Goal: Use online tool/utility: Use online tool/utility

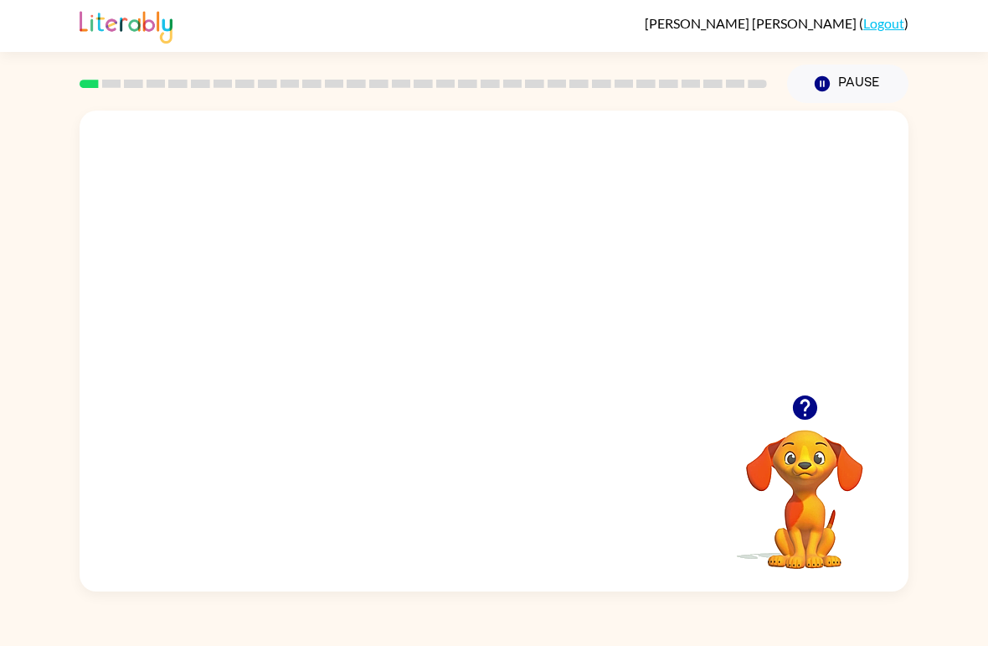
click at [609, 333] on video "Your browser must support playing .mp4 files to use Literably. Please try using…" at bounding box center [494, 253] width 829 height 284
click at [608, 333] on video "Your browser must support playing .mp4 files to use Literably. Please try using…" at bounding box center [494, 253] width 829 height 284
click at [592, 331] on video "Your browser must support playing .mp4 files to use Literably. Please try using…" at bounding box center [494, 253] width 829 height 284
click at [484, 385] on div at bounding box center [494, 359] width 107 height 61
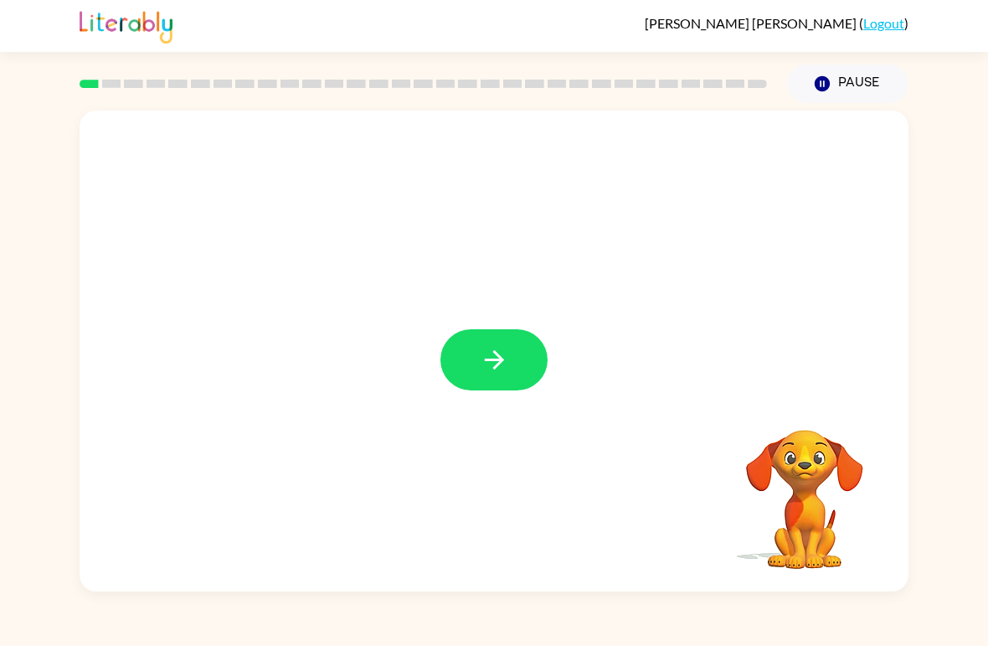
click at [467, 358] on button "button" at bounding box center [494, 359] width 107 height 61
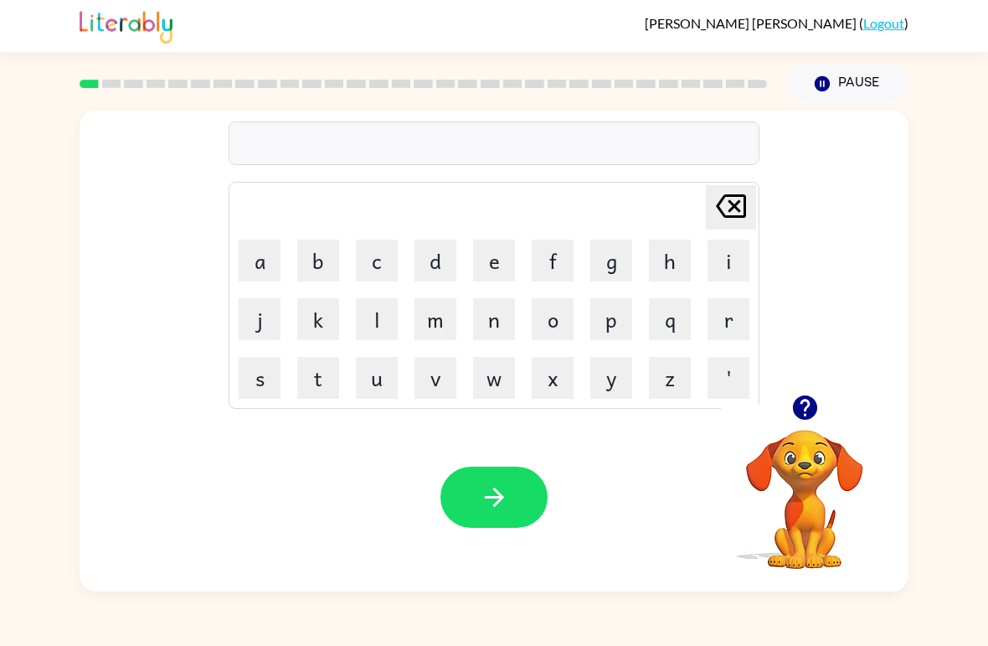
click at [803, 413] on icon "button" at bounding box center [804, 407] width 24 height 24
click at [611, 316] on button "p" at bounding box center [612, 319] width 42 height 42
click at [568, 311] on button "o" at bounding box center [553, 319] width 42 height 42
click at [725, 317] on button "r" at bounding box center [729, 319] width 42 height 42
click at [318, 380] on button "t" at bounding box center [318, 378] width 42 height 42
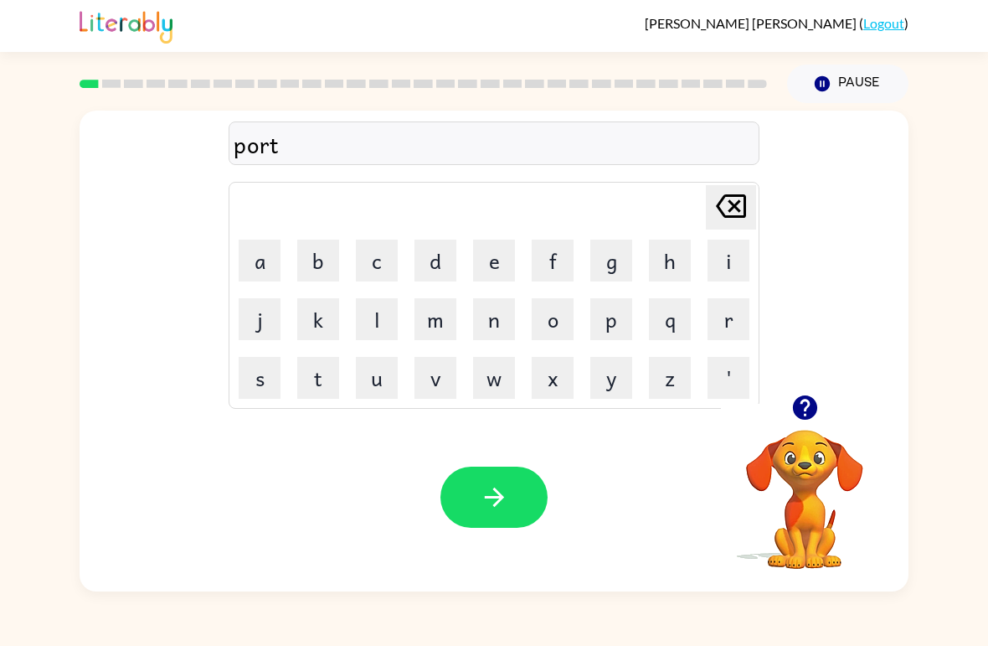
click at [498, 257] on button "e" at bounding box center [494, 261] width 42 height 42
click at [722, 303] on button "r" at bounding box center [729, 319] width 42 height 42
click at [480, 492] on icon "button" at bounding box center [494, 496] width 29 height 29
click at [804, 421] on icon "button" at bounding box center [805, 407] width 29 height 29
click at [807, 404] on icon "button" at bounding box center [805, 407] width 29 height 29
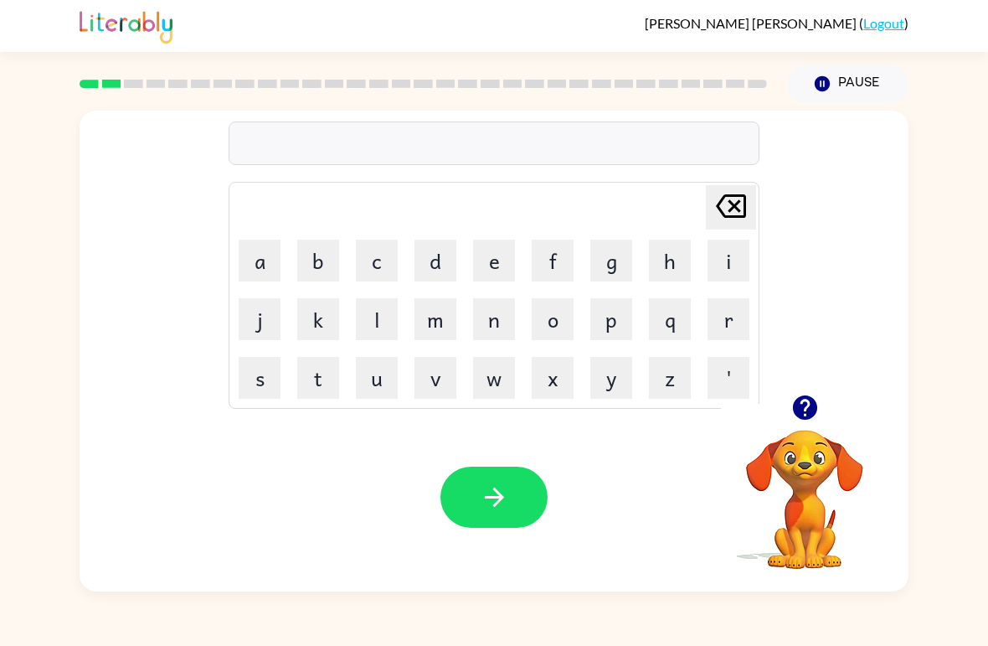
click at [393, 272] on button "c" at bounding box center [377, 261] width 42 height 42
click at [556, 318] on button "o" at bounding box center [553, 319] width 42 height 42
click at [389, 374] on button "u" at bounding box center [377, 378] width 42 height 42
click at [508, 319] on button "n" at bounding box center [494, 319] width 42 height 42
click at [323, 379] on button "t" at bounding box center [318, 378] width 42 height 42
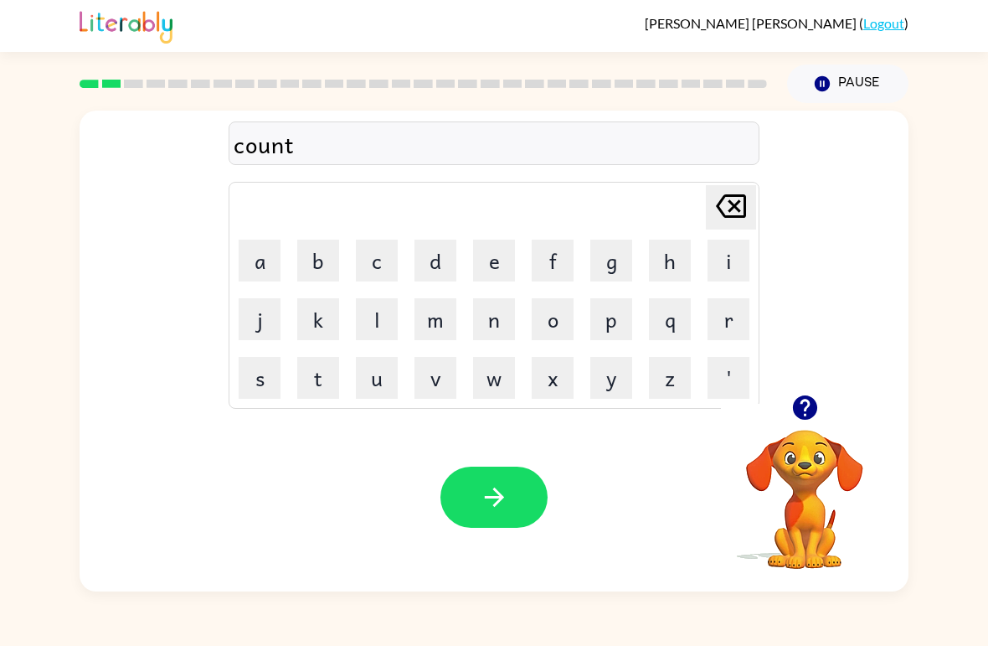
click at [519, 480] on button "button" at bounding box center [494, 497] width 107 height 61
click at [377, 328] on button "l" at bounding box center [377, 319] width 42 height 42
click at [564, 331] on button "o" at bounding box center [553, 319] width 42 height 42
click at [371, 281] on button "c" at bounding box center [377, 261] width 42 height 42
click at [271, 259] on button "a" at bounding box center [260, 261] width 42 height 42
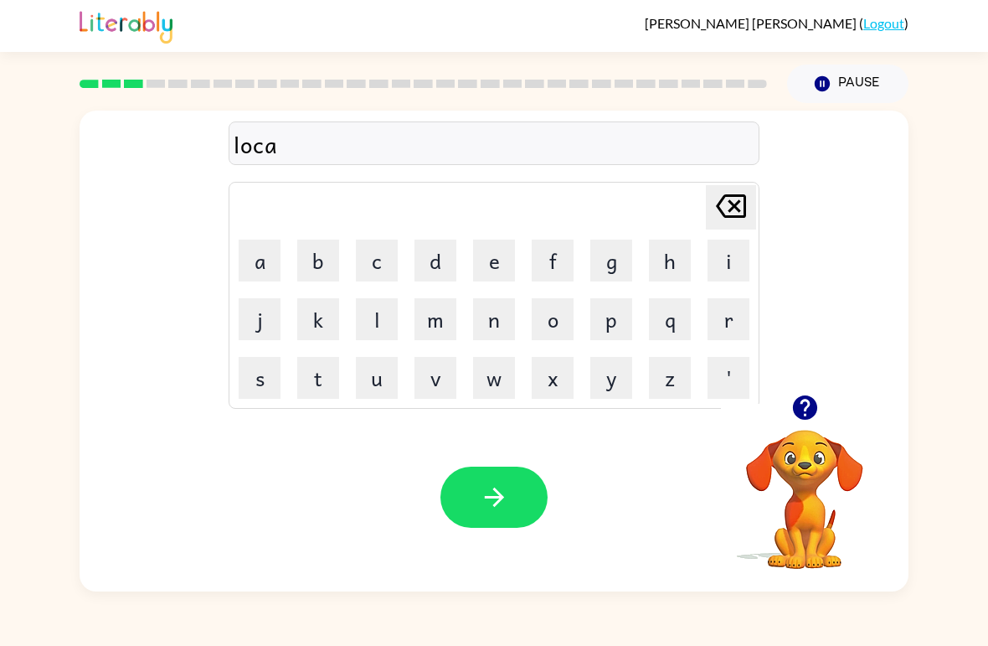
click at [320, 381] on button "t" at bounding box center [318, 378] width 42 height 42
click at [503, 265] on button "e" at bounding box center [494, 261] width 42 height 42
click at [472, 506] on button "button" at bounding box center [494, 497] width 107 height 61
click at [324, 374] on button "t" at bounding box center [318, 378] width 42 height 42
click at [491, 376] on button "w" at bounding box center [494, 378] width 42 height 42
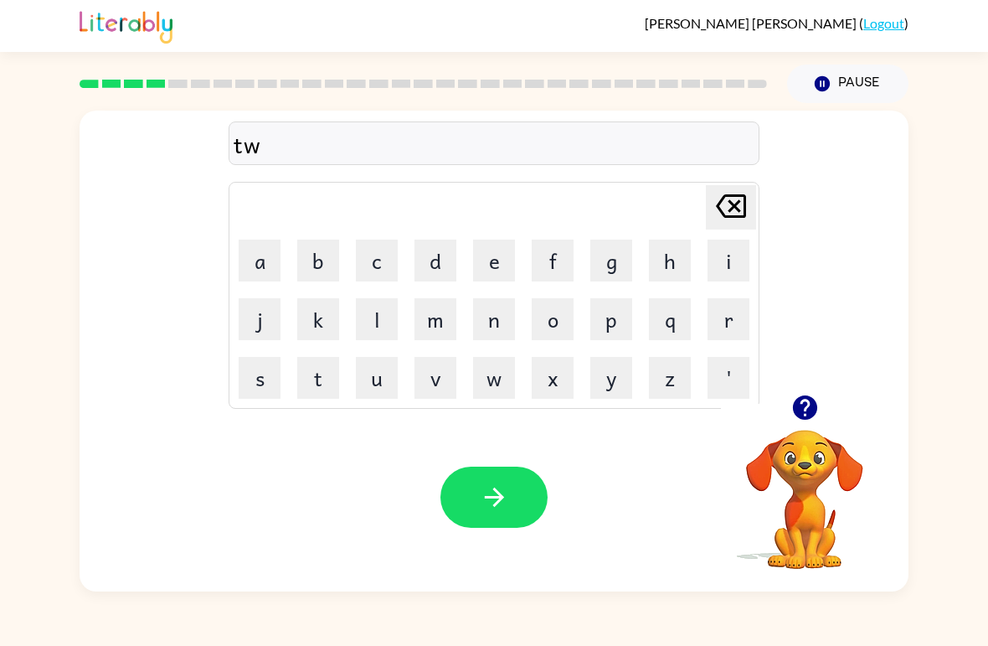
click at [717, 257] on button "i" at bounding box center [729, 261] width 42 height 42
click at [500, 316] on button "n" at bounding box center [494, 319] width 42 height 42
click at [498, 481] on button "button" at bounding box center [494, 497] width 107 height 61
click at [797, 426] on button "button" at bounding box center [805, 407] width 43 height 43
click at [9, 502] on div "[PERSON_NAME] last character input a b c d e f g h i j k l m n o p q r s t u v …" at bounding box center [494, 347] width 988 height 488
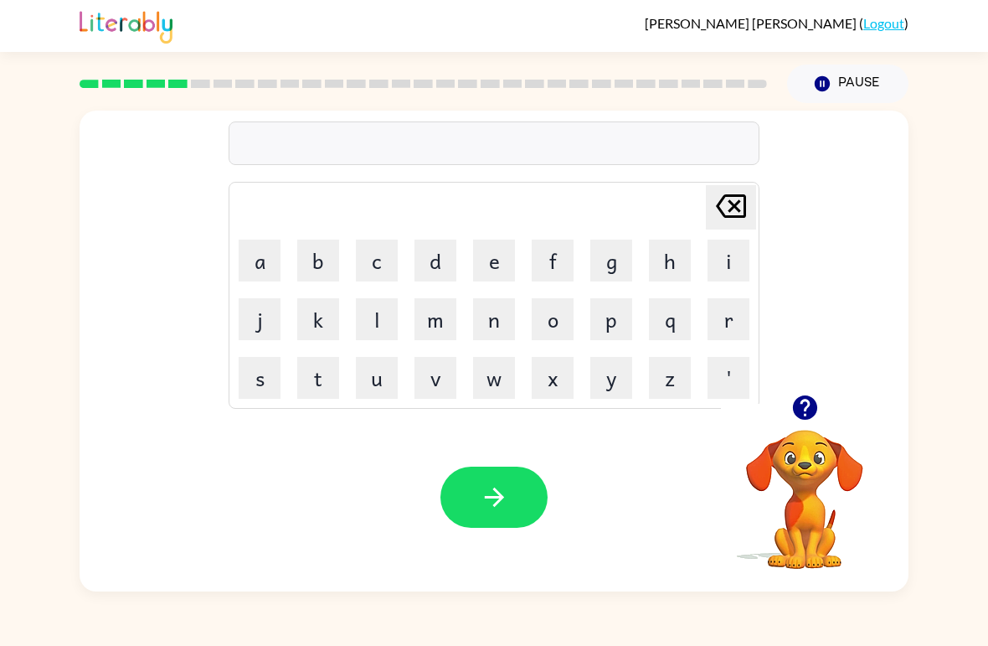
click at [486, 313] on button "n" at bounding box center [494, 319] width 42 height 42
click at [492, 271] on button "e" at bounding box center [494, 261] width 42 height 42
click at [272, 261] on button "a" at bounding box center [260, 261] width 42 height 42
click at [710, 322] on button "r" at bounding box center [729, 319] width 42 height 42
click at [394, 310] on button "l" at bounding box center [377, 319] width 42 height 42
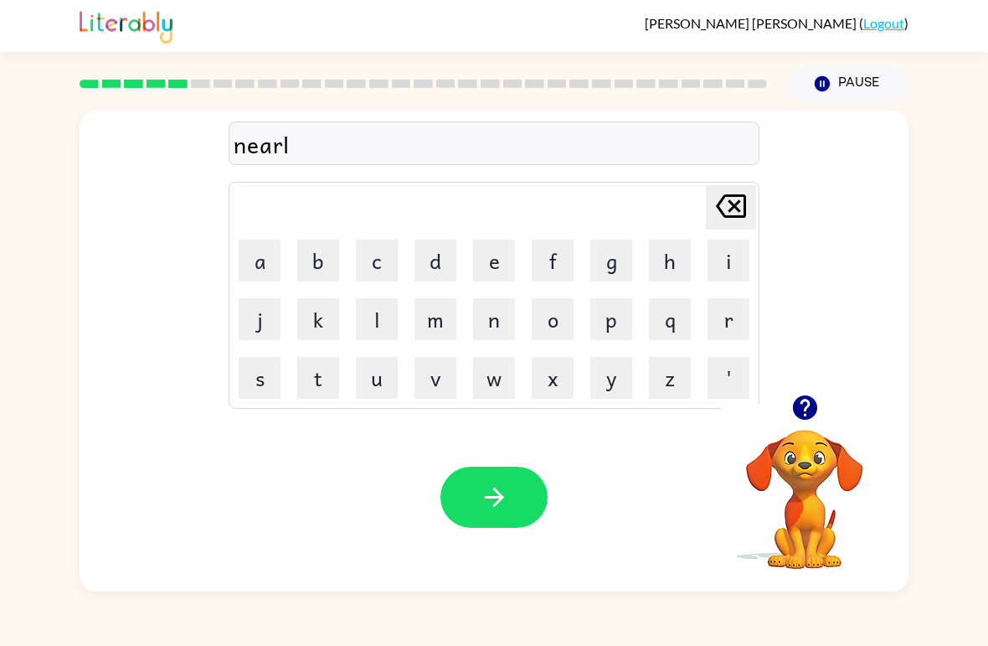
click at [628, 379] on button "y" at bounding box center [612, 378] width 42 height 42
click at [491, 497] on icon "button" at bounding box center [494, 496] width 29 height 29
click at [313, 266] on button "b" at bounding box center [318, 261] width 42 height 42
click at [498, 259] on button "e" at bounding box center [494, 261] width 42 height 42
click at [669, 266] on button "h" at bounding box center [670, 261] width 42 height 42
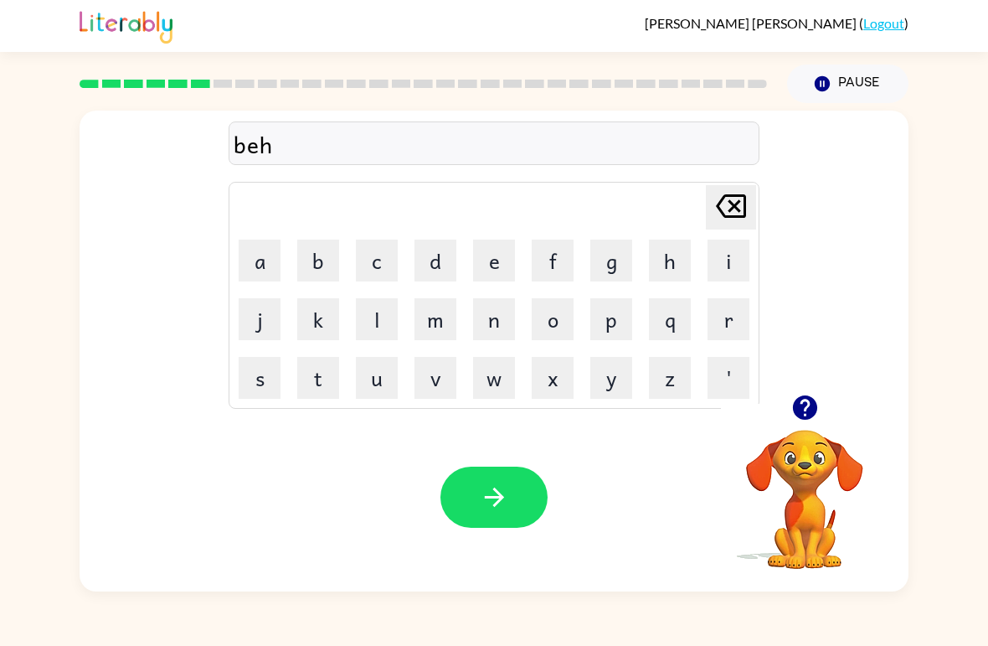
click at [714, 267] on button "i" at bounding box center [729, 261] width 42 height 42
click at [498, 321] on button "n" at bounding box center [494, 319] width 42 height 42
click at [433, 269] on button "d" at bounding box center [436, 261] width 42 height 42
click at [533, 462] on div "Your browser must support playing .mp4 files to use Literably. Please try using…" at bounding box center [494, 497] width 829 height 188
click at [516, 482] on button "button" at bounding box center [494, 497] width 107 height 61
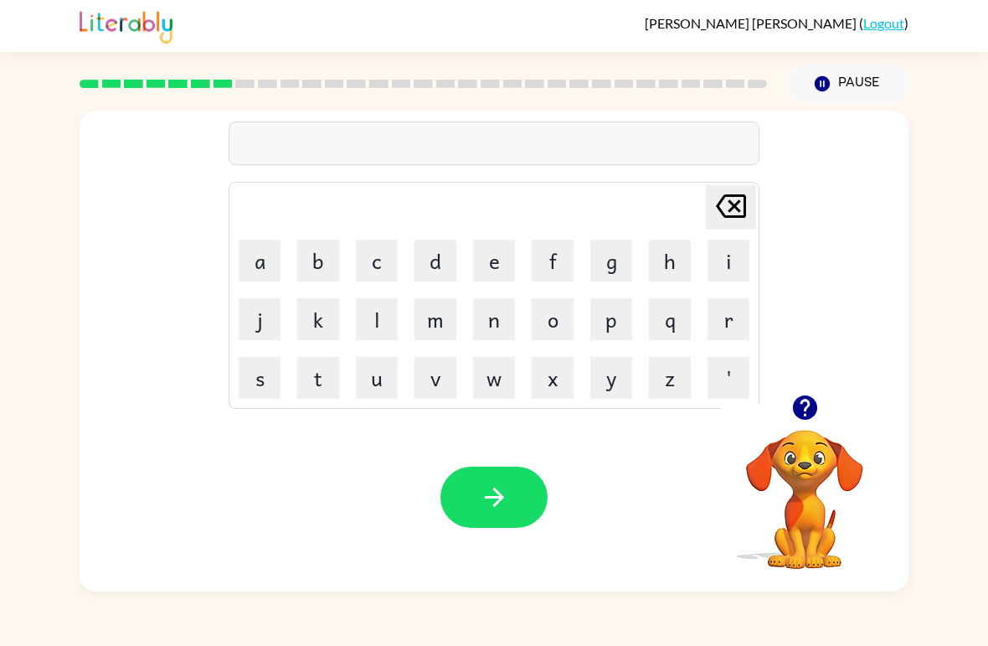
click at [338, 386] on button "t" at bounding box center [318, 378] width 42 height 42
click at [719, 307] on button "r" at bounding box center [729, 319] width 42 height 42
click at [731, 266] on button "i" at bounding box center [729, 261] width 42 height 42
click at [379, 254] on button "c" at bounding box center [377, 261] width 42 height 42
click at [318, 319] on button "k" at bounding box center [318, 319] width 42 height 42
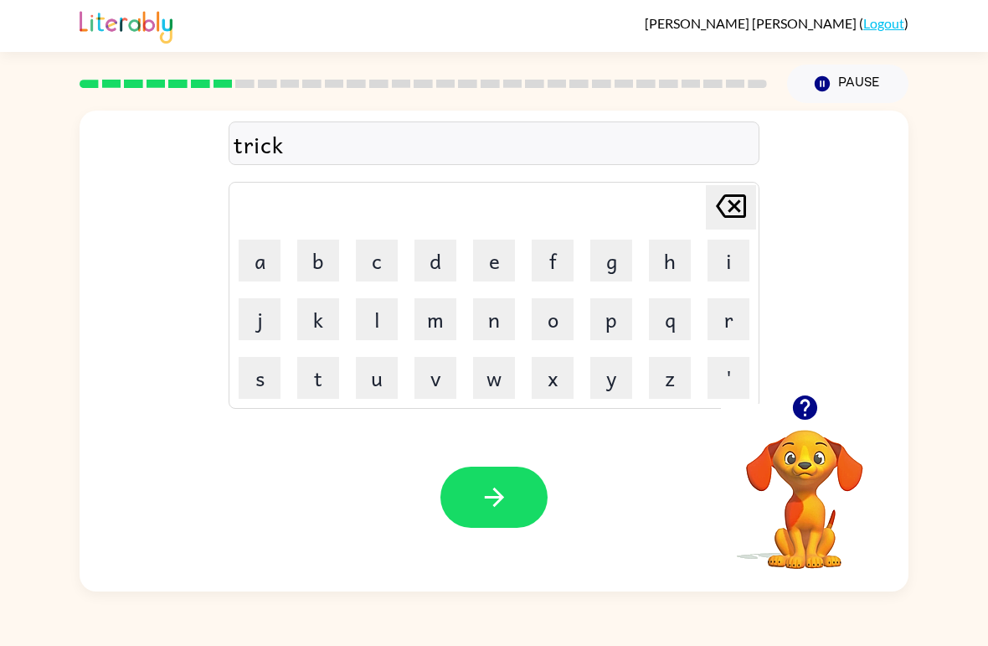
click at [385, 321] on button "l" at bounding box center [377, 319] width 42 height 42
click at [498, 266] on button "e" at bounding box center [494, 261] width 42 height 42
click at [815, 490] on video "Your browser must support playing .mp4 files to use Literably. Please try using…" at bounding box center [805, 488] width 168 height 168
click at [812, 397] on icon "button" at bounding box center [805, 407] width 29 height 29
click at [508, 487] on icon "button" at bounding box center [494, 496] width 29 height 29
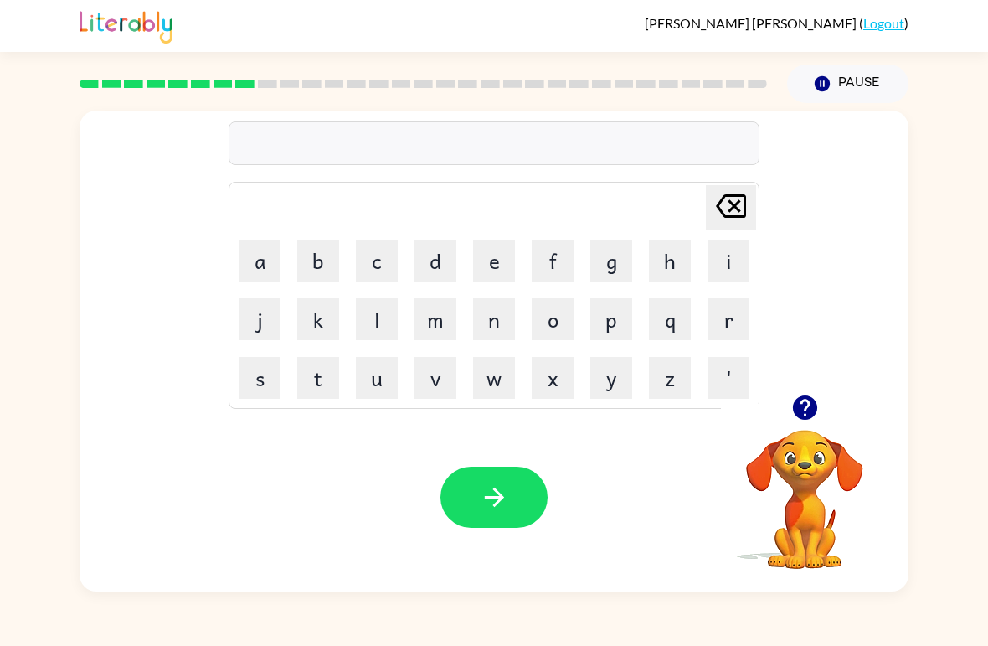
click at [437, 326] on button "m" at bounding box center [436, 319] width 42 height 42
click at [700, 269] on td "i" at bounding box center [728, 260] width 57 height 57
click at [713, 271] on button "i" at bounding box center [729, 261] width 42 height 42
click at [725, 324] on button "r" at bounding box center [729, 319] width 42 height 42
click at [269, 255] on button "a" at bounding box center [260, 261] width 42 height 42
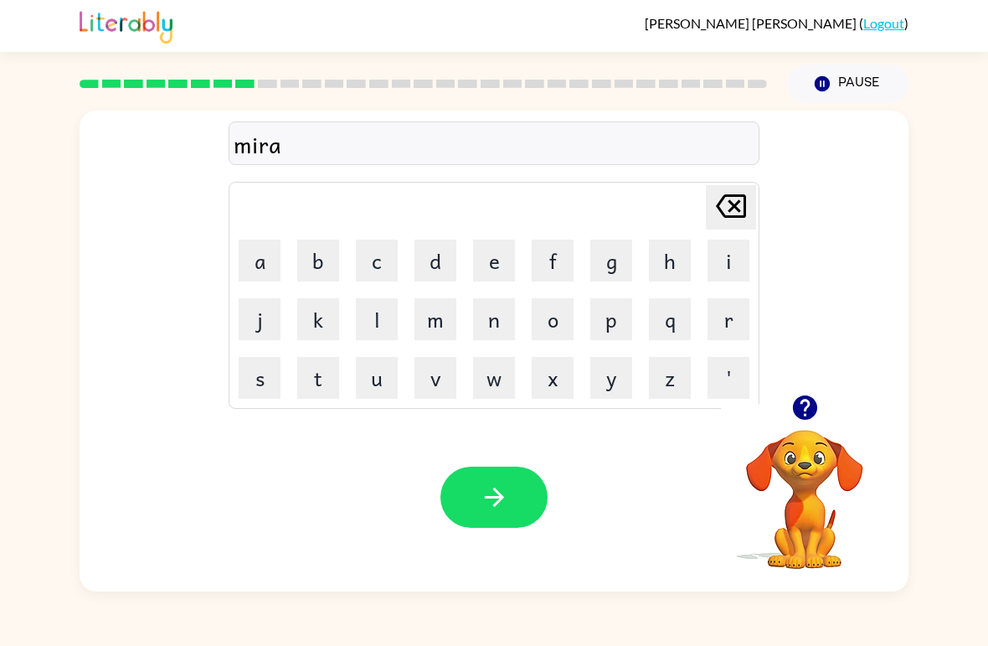
click at [384, 254] on button "c" at bounding box center [377, 261] width 42 height 42
click at [557, 313] on button "o" at bounding box center [553, 319] width 42 height 42
click at [384, 320] on button "l" at bounding box center [377, 319] width 42 height 42
click at [799, 401] on icon "button" at bounding box center [804, 407] width 24 height 24
click at [499, 503] on icon "button" at bounding box center [493, 497] width 19 height 19
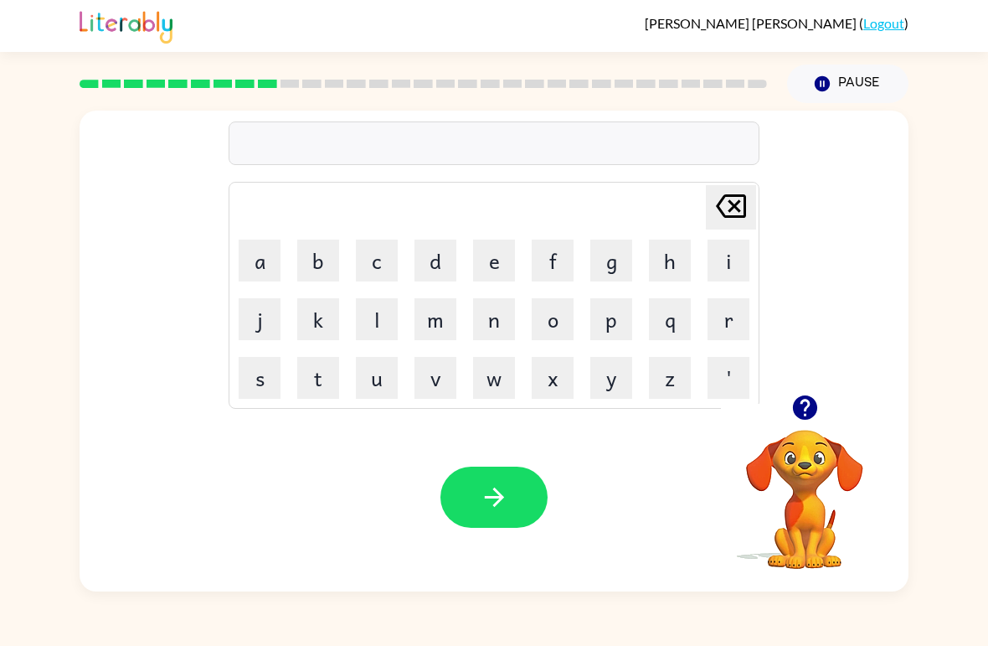
click at [494, 329] on button "n" at bounding box center [494, 319] width 42 height 42
click at [724, 257] on button "i" at bounding box center [729, 261] width 42 height 42
click at [438, 331] on button "m" at bounding box center [436, 319] width 42 height 42
click at [322, 260] on button "b" at bounding box center [318, 261] width 42 height 42
click at [392, 323] on button "l" at bounding box center [377, 319] width 42 height 42
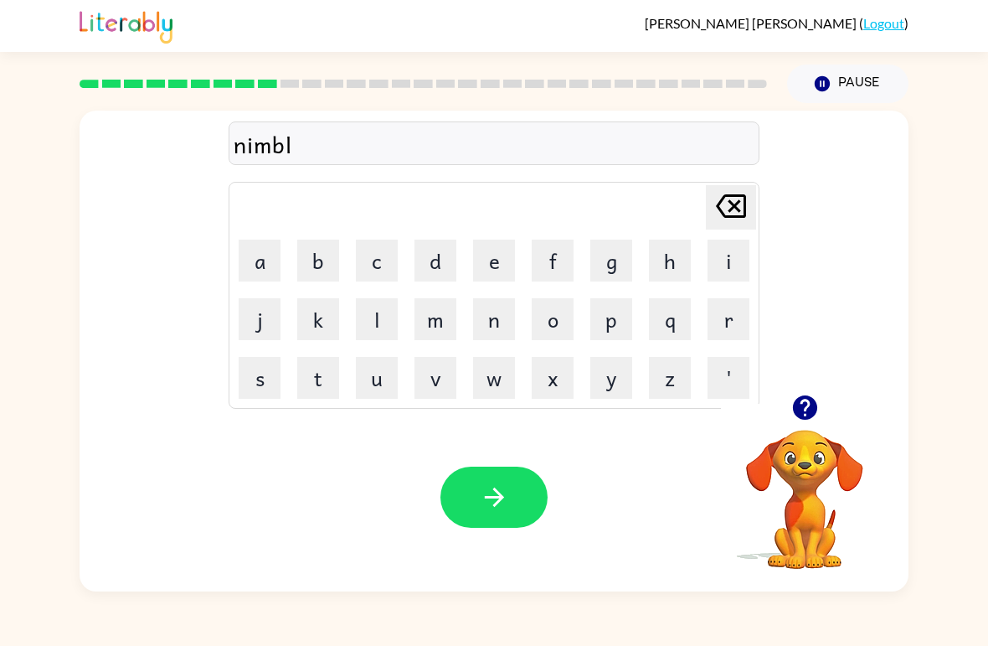
click at [497, 268] on button "e" at bounding box center [494, 261] width 42 height 42
click at [511, 498] on button "button" at bounding box center [494, 497] width 107 height 61
click at [385, 370] on button "u" at bounding box center [377, 378] width 42 height 42
click at [497, 314] on button "n" at bounding box center [494, 319] width 42 height 42
click at [550, 269] on button "f" at bounding box center [553, 261] width 42 height 42
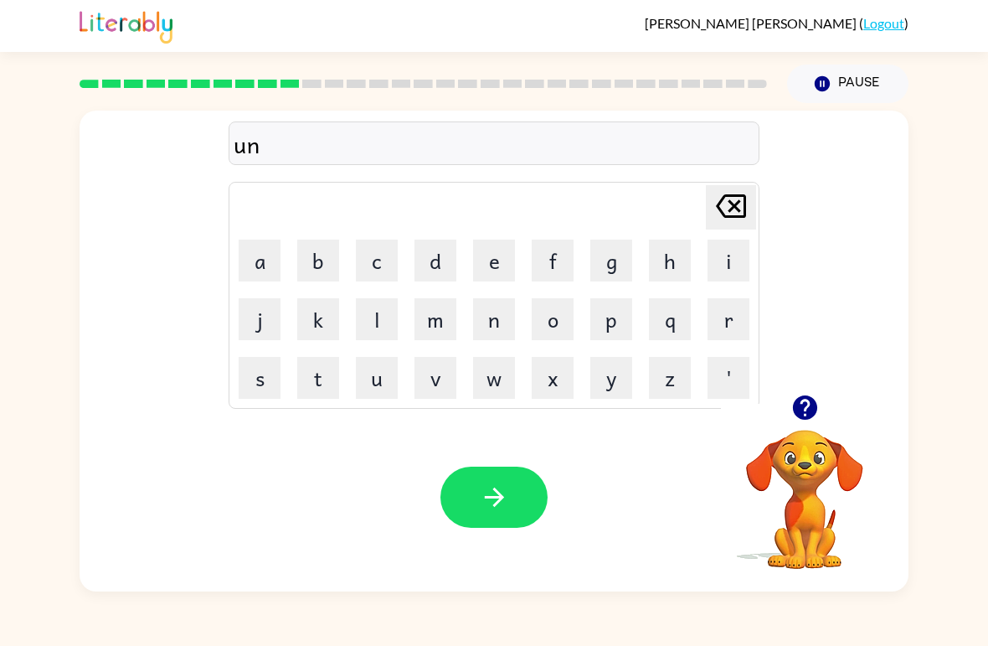
click at [566, 316] on button "o" at bounding box center [553, 319] width 42 height 42
click at [374, 319] on button "l" at bounding box center [377, 319] width 42 height 42
click at [427, 256] on button "d" at bounding box center [436, 261] width 42 height 42
click at [508, 504] on icon "button" at bounding box center [494, 496] width 29 height 29
click at [446, 381] on button "v" at bounding box center [436, 378] width 42 height 42
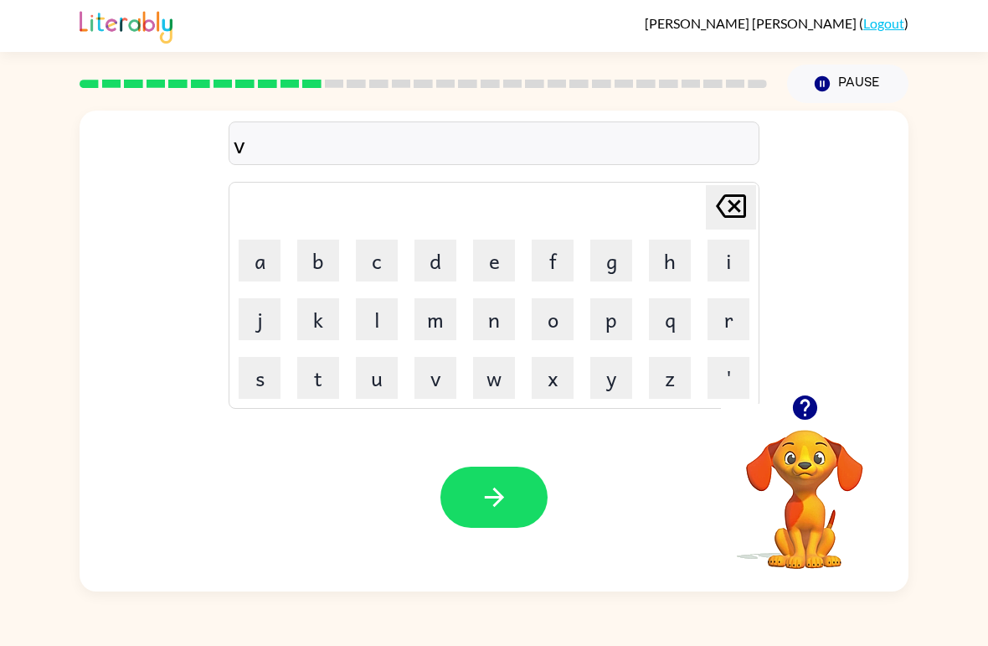
click at [570, 326] on button "o" at bounding box center [553, 319] width 42 height 42
click at [329, 372] on button "t" at bounding box center [318, 378] width 42 height 42
click at [507, 249] on button "e" at bounding box center [494, 261] width 42 height 42
click at [506, 495] on icon "button" at bounding box center [494, 496] width 29 height 29
click at [313, 253] on button "b" at bounding box center [318, 261] width 42 height 42
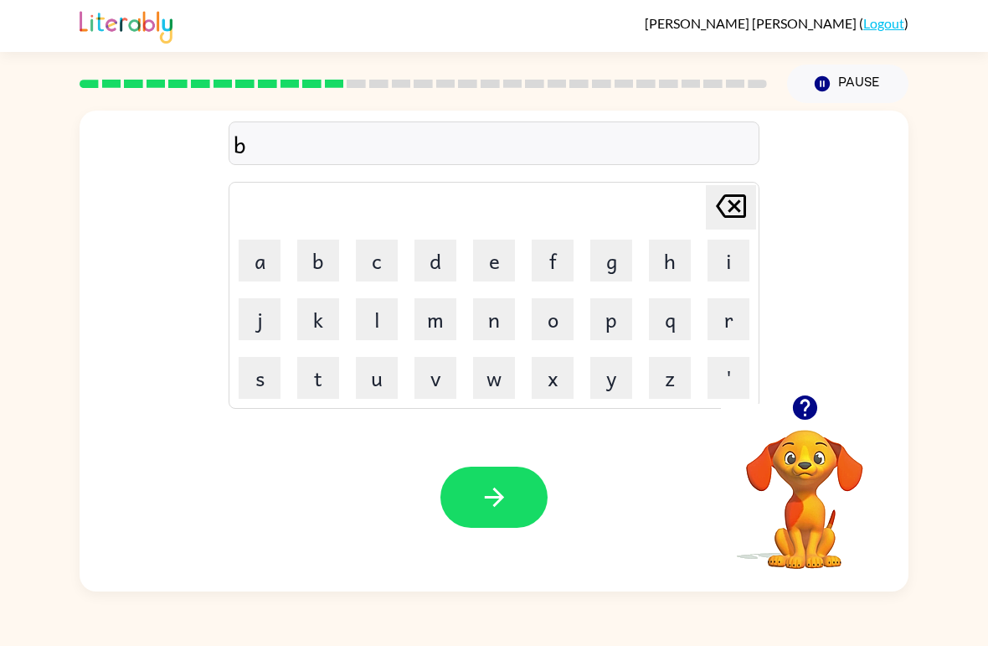
click at [503, 266] on button "e" at bounding box center [494, 261] width 42 height 42
click at [451, 263] on button "d" at bounding box center [436, 261] width 42 height 42
click at [321, 363] on button "t" at bounding box center [318, 378] width 42 height 42
click at [743, 250] on button "i" at bounding box center [729, 261] width 42 height 42
click at [442, 322] on button "m" at bounding box center [436, 319] width 42 height 42
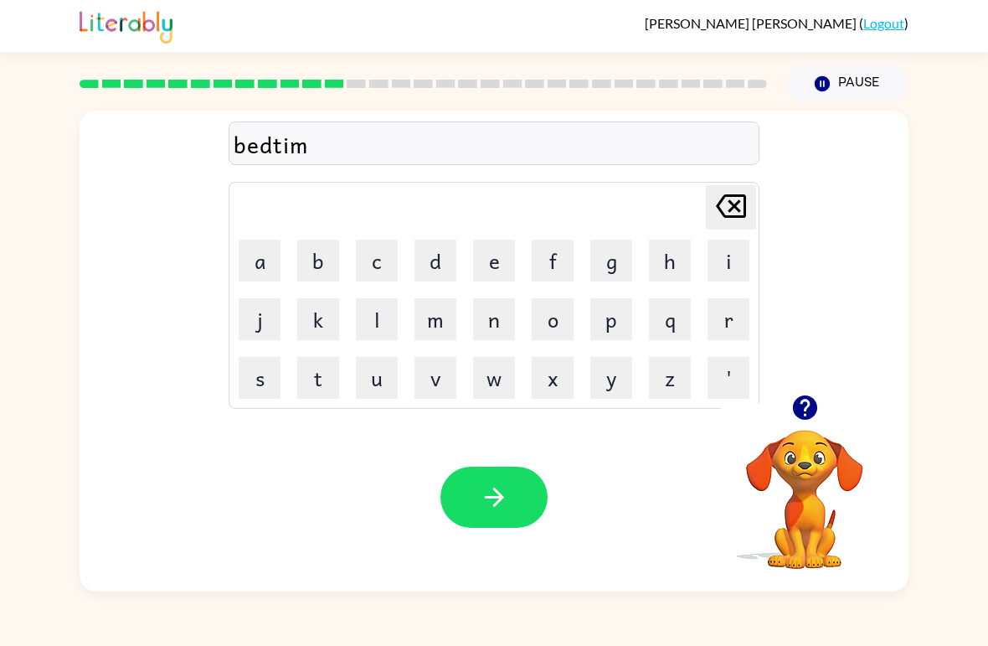
click at [489, 250] on button "e" at bounding box center [494, 261] width 42 height 42
click at [464, 488] on button "button" at bounding box center [494, 497] width 107 height 61
click at [570, 276] on button "f" at bounding box center [553, 261] width 42 height 42
click at [730, 261] on button "i" at bounding box center [729, 261] width 42 height 42
click at [319, 370] on button "t" at bounding box center [318, 378] width 42 height 42
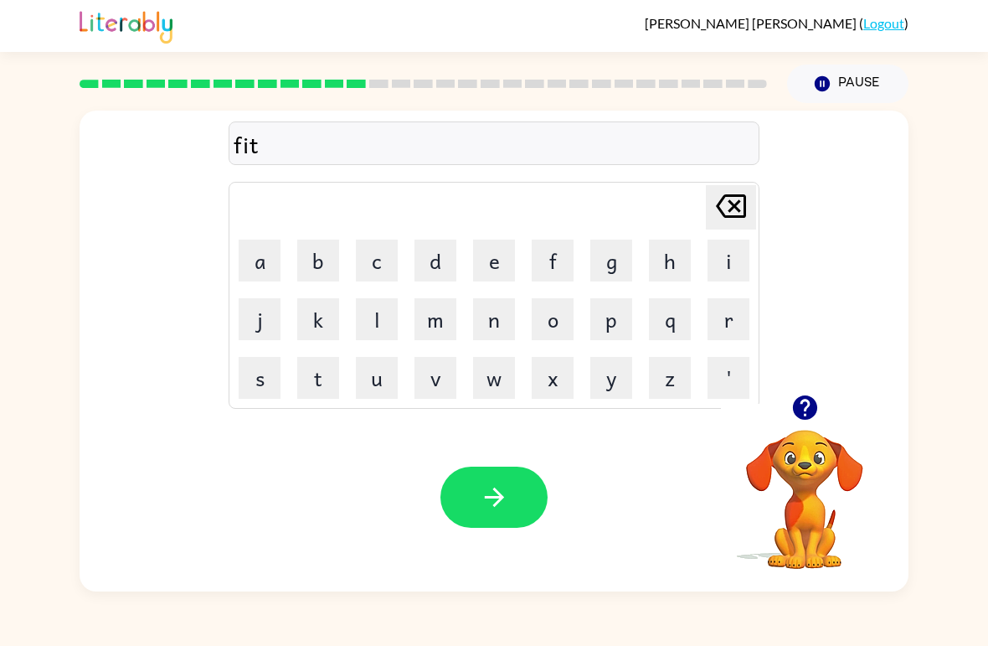
click at [502, 327] on button "n" at bounding box center [494, 319] width 42 height 42
click at [501, 258] on button "e" at bounding box center [494, 261] width 42 height 42
click at [266, 371] on button "s" at bounding box center [260, 378] width 42 height 42
click at [508, 488] on icon "button" at bounding box center [494, 496] width 29 height 29
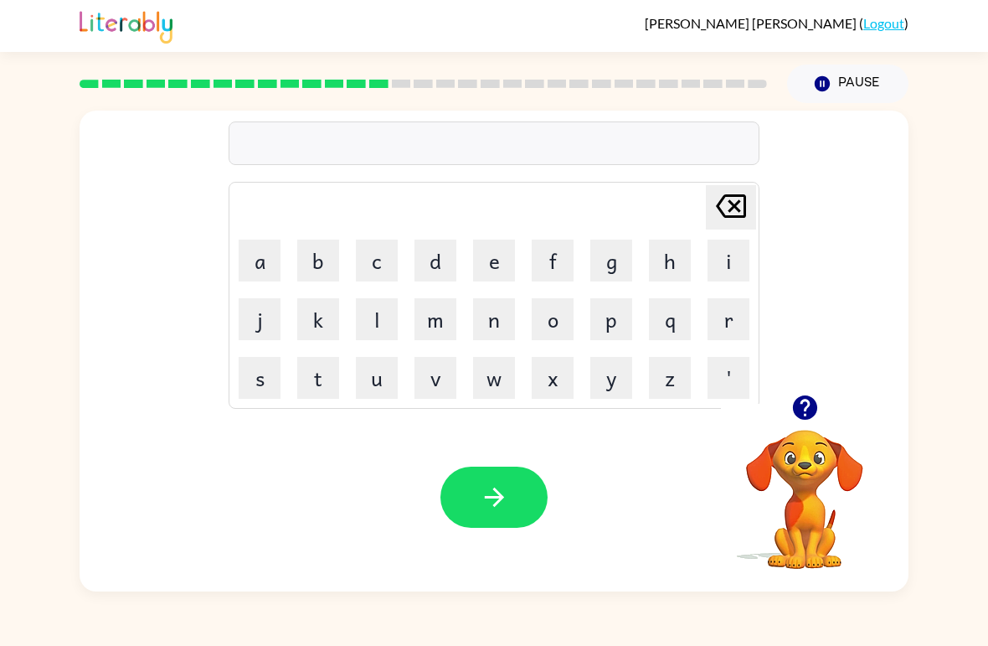
click at [426, 269] on button "d" at bounding box center [436, 261] width 42 height 42
click at [488, 261] on button "e" at bounding box center [494, 261] width 42 height 42
click at [380, 323] on button "l" at bounding box center [377, 319] width 42 height 42
click at [272, 265] on button "a" at bounding box center [260, 261] width 42 height 42
click at [617, 376] on button "y" at bounding box center [612, 378] width 42 height 42
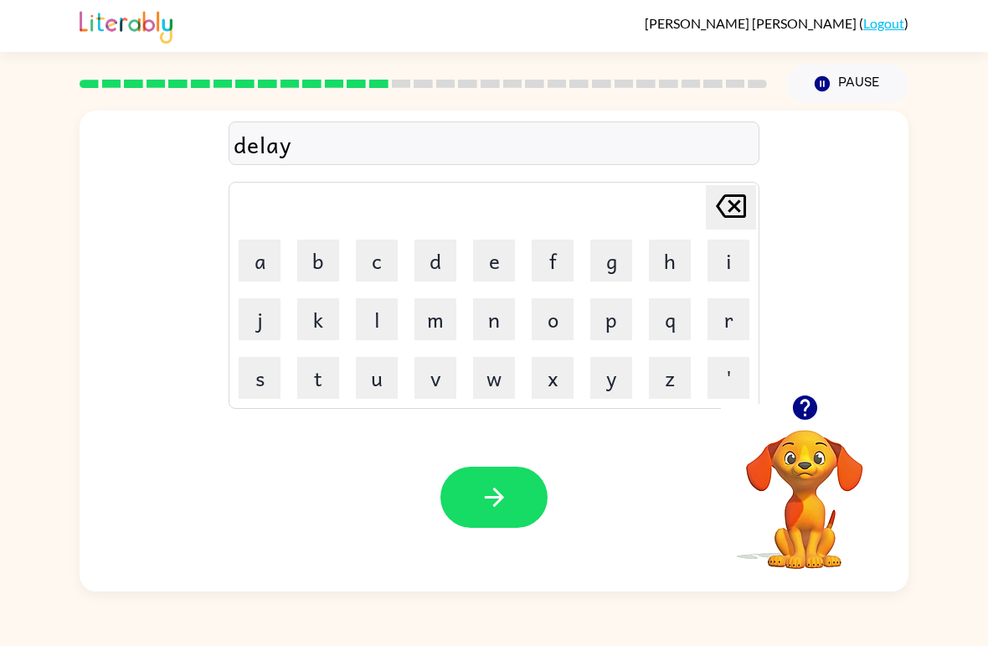
click at [511, 492] on button "button" at bounding box center [494, 497] width 107 height 61
click at [332, 369] on button "t" at bounding box center [318, 378] width 42 height 42
click at [498, 260] on button "e" at bounding box center [494, 261] width 42 height 42
click at [725, 312] on button "r" at bounding box center [729, 319] width 42 height 42
click at [434, 317] on button "m" at bounding box center [436, 319] width 42 height 42
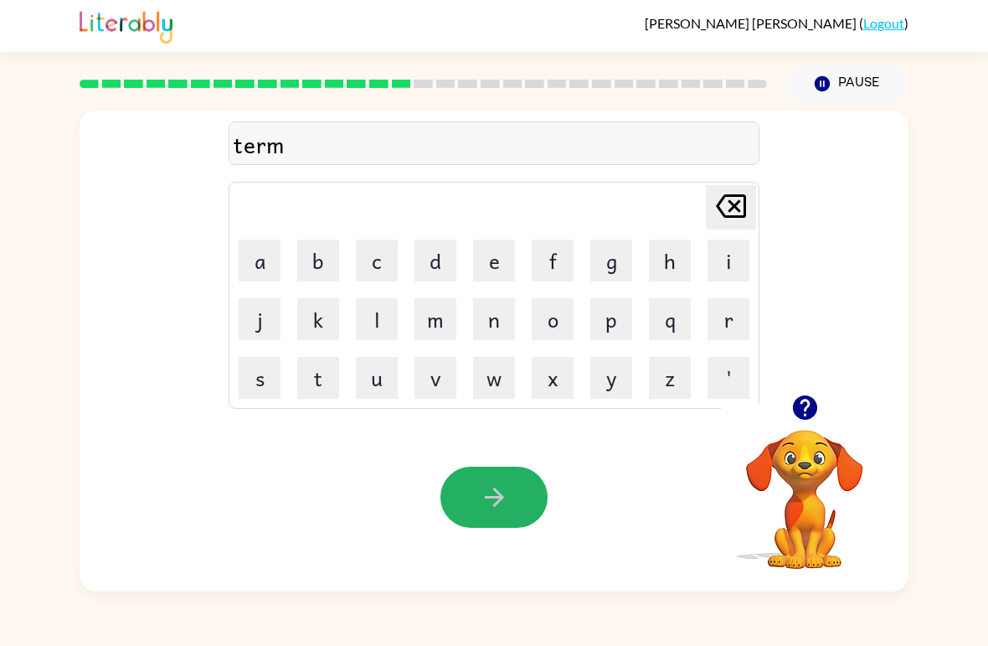
click at [510, 488] on button "button" at bounding box center [494, 497] width 107 height 61
click at [266, 379] on button "s" at bounding box center [260, 378] width 42 height 42
click at [500, 262] on button "e" at bounding box center [494, 261] width 42 height 42
click at [316, 384] on button "t" at bounding box center [318, 378] width 42 height 42
click at [495, 486] on icon "button" at bounding box center [494, 496] width 29 height 29
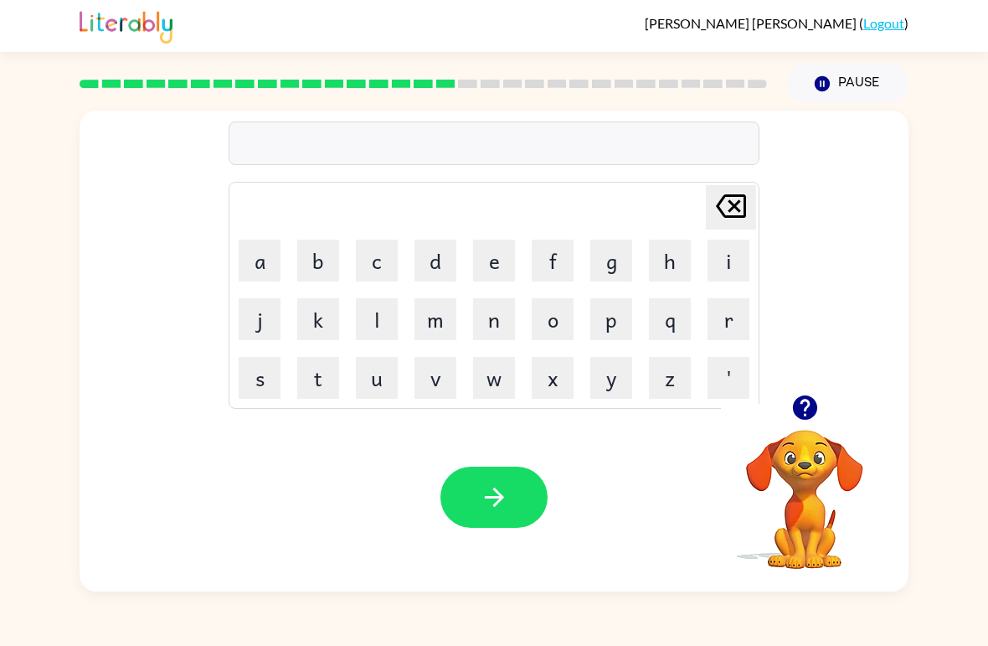
click at [807, 411] on icon "button" at bounding box center [804, 407] width 24 height 24
click at [622, 330] on button "p" at bounding box center [612, 319] width 42 height 42
click at [727, 328] on button "r" at bounding box center [729, 319] width 42 height 42
click at [731, 276] on button "i" at bounding box center [729, 261] width 42 height 42
click at [455, 300] on button "m" at bounding box center [436, 319] width 42 height 42
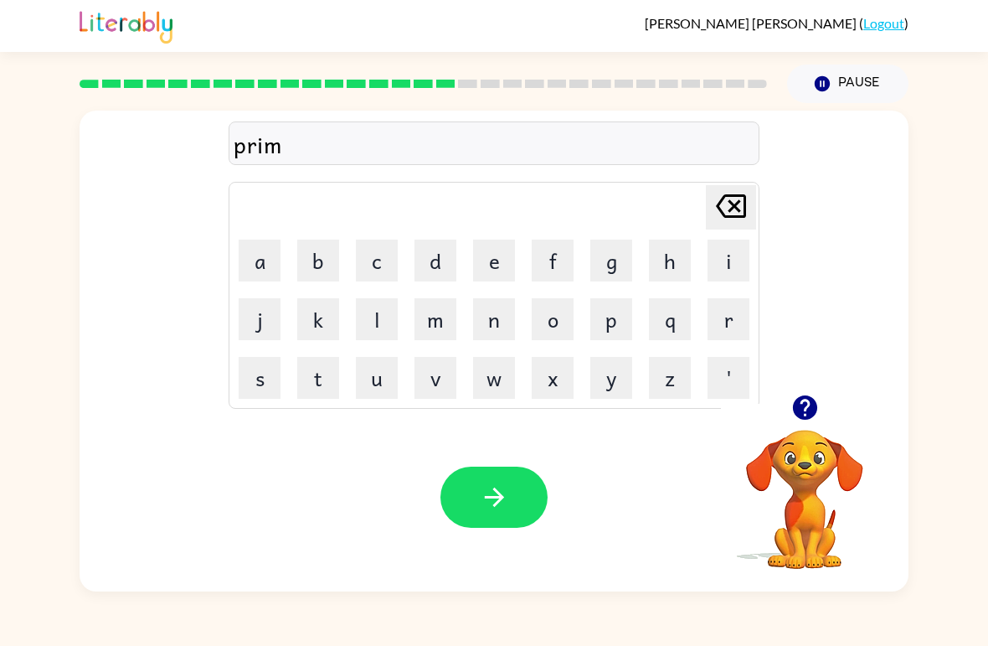
click at [725, 278] on button "i" at bounding box center [729, 261] width 42 height 42
click at [501, 322] on button "n" at bounding box center [494, 319] width 42 height 42
click at [604, 271] on button "g" at bounding box center [612, 261] width 42 height 42
click at [515, 482] on button "button" at bounding box center [494, 497] width 107 height 61
click at [607, 328] on button "p" at bounding box center [612, 319] width 42 height 42
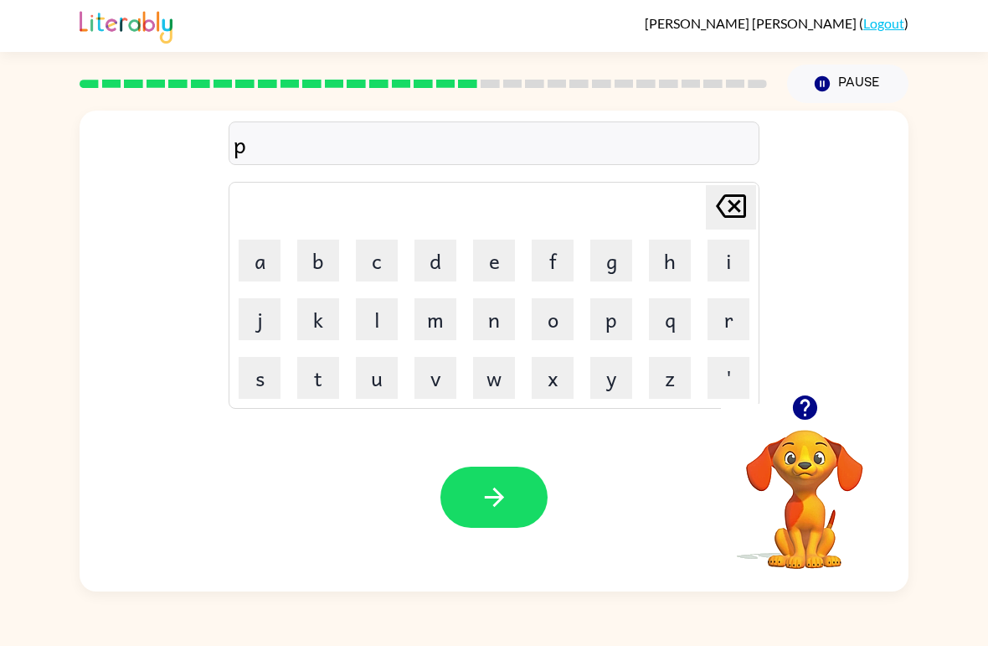
click at [378, 333] on button "l" at bounding box center [377, 319] width 42 height 42
click at [258, 261] on button "a" at bounding box center [260, 261] width 42 height 42
click at [263, 378] on button "s" at bounding box center [260, 378] width 42 height 42
click at [317, 375] on button "t" at bounding box center [318, 378] width 42 height 42
click at [719, 259] on button "i" at bounding box center [729, 261] width 42 height 42
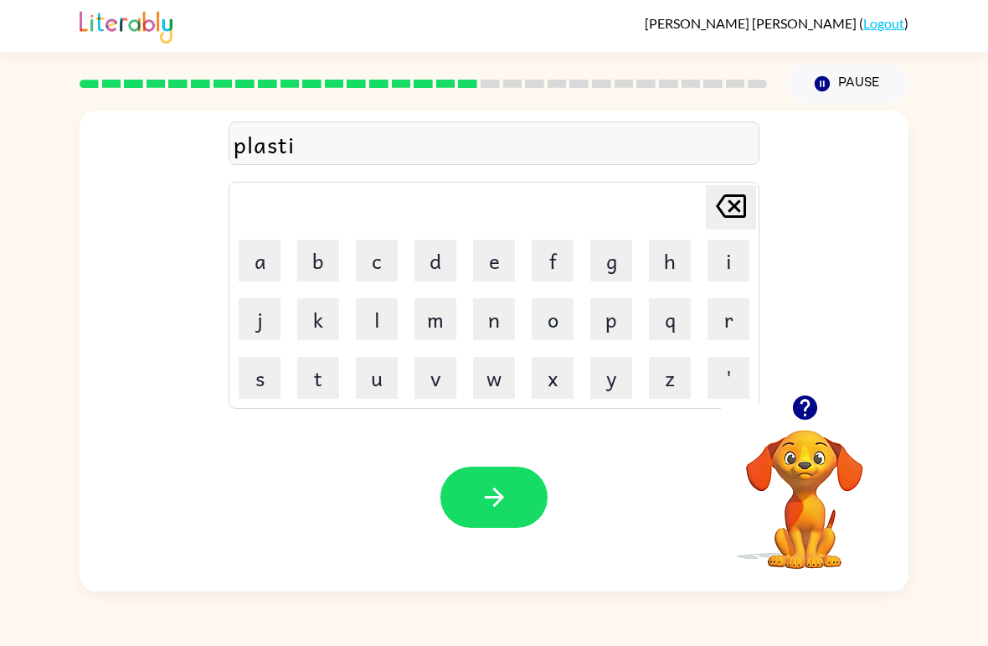
click at [385, 256] on button "c" at bounding box center [377, 261] width 42 height 42
click at [500, 493] on icon "button" at bounding box center [494, 496] width 29 height 29
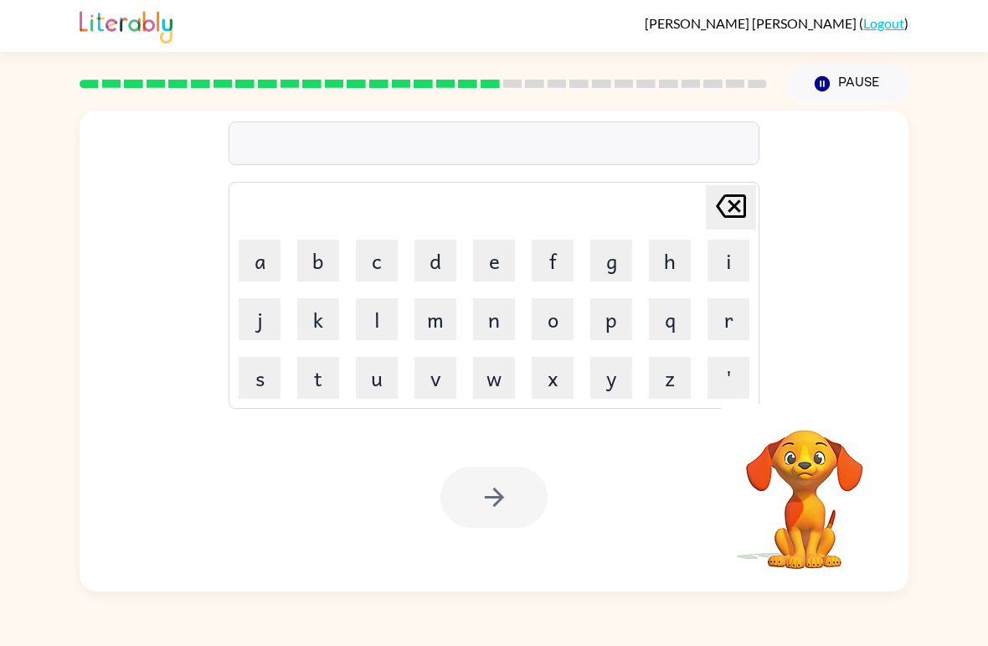
click at [428, 258] on button "d" at bounding box center [436, 261] width 42 height 42
click at [733, 267] on button "i" at bounding box center [729, 261] width 42 height 42
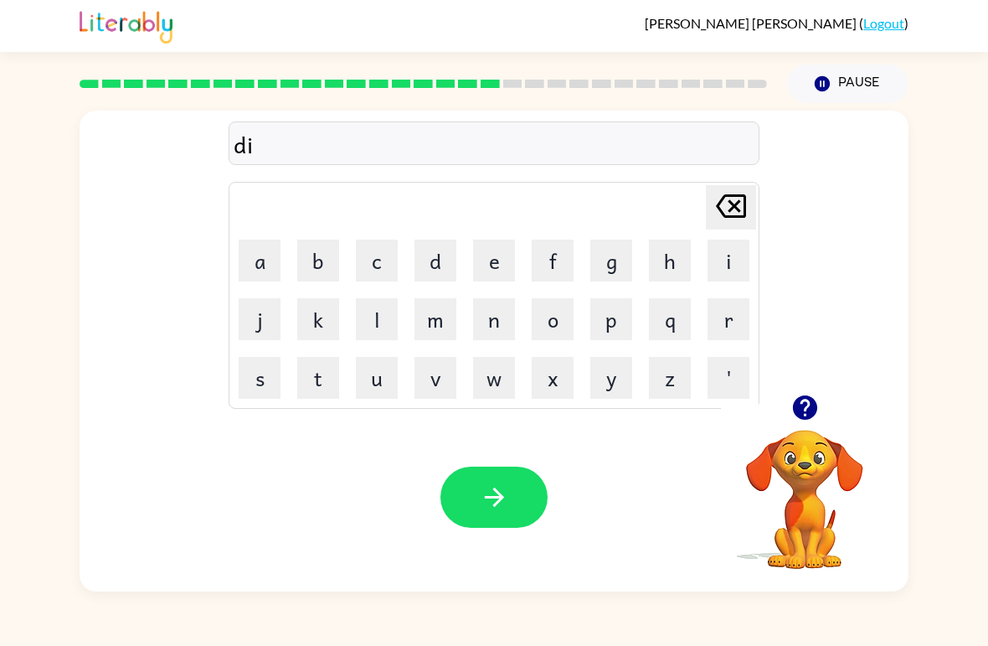
click at [257, 369] on button "s" at bounding box center [260, 378] width 42 height 42
click at [743, 265] on button "i" at bounding box center [729, 261] width 42 height 42
click at [736, 197] on icon at bounding box center [731, 205] width 30 height 23
click at [617, 314] on button "p" at bounding box center [612, 319] width 42 height 42
click at [370, 315] on button "l" at bounding box center [377, 319] width 42 height 42
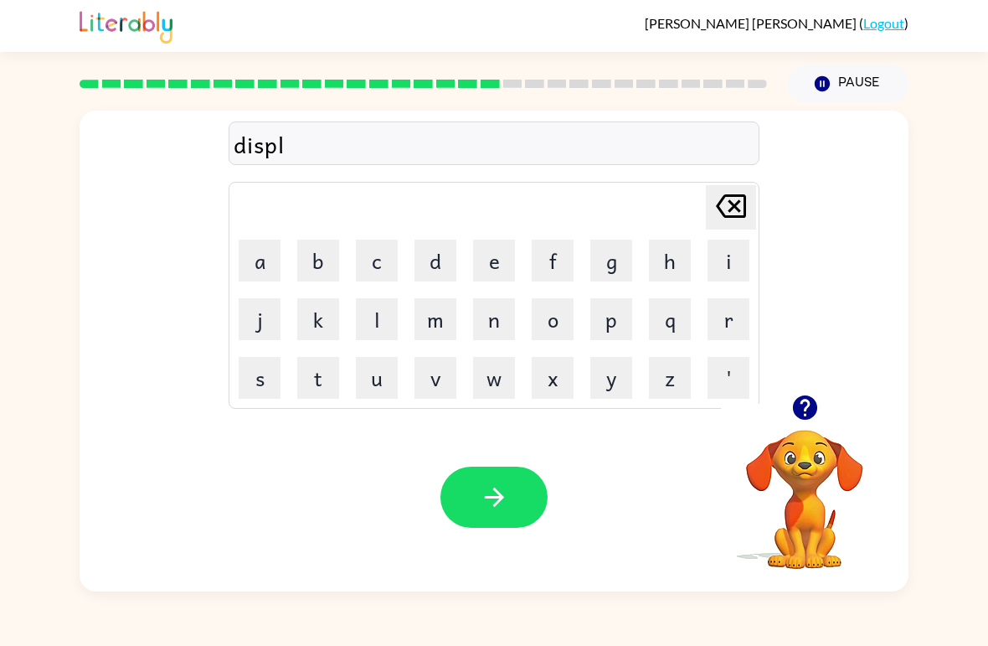
click at [258, 255] on button "a" at bounding box center [260, 261] width 42 height 42
click at [612, 379] on button "y" at bounding box center [612, 378] width 42 height 42
click at [497, 490] on icon "button" at bounding box center [494, 496] width 29 height 29
click at [803, 407] on icon "button" at bounding box center [804, 407] width 24 height 24
click at [439, 261] on button "d" at bounding box center [436, 261] width 42 height 42
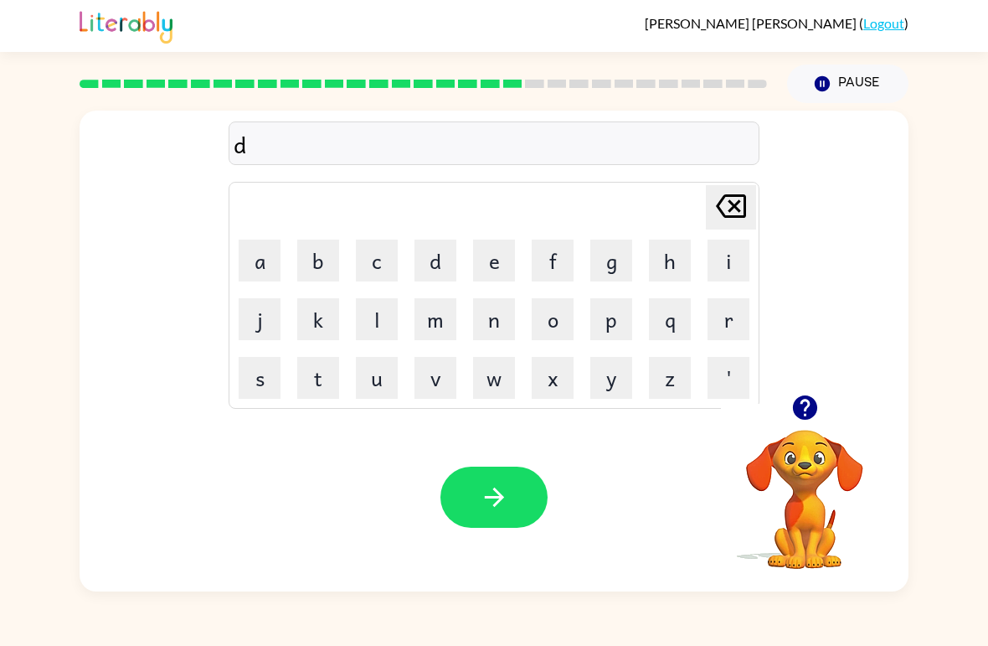
click at [372, 381] on button "u" at bounding box center [377, 378] width 42 height 42
click at [253, 386] on button "s" at bounding box center [260, 378] width 42 height 42
click at [322, 381] on button "t" at bounding box center [318, 378] width 42 height 42
click at [498, 266] on button "e" at bounding box center [494, 261] width 42 height 42
click at [436, 276] on button "d" at bounding box center [436, 261] width 42 height 42
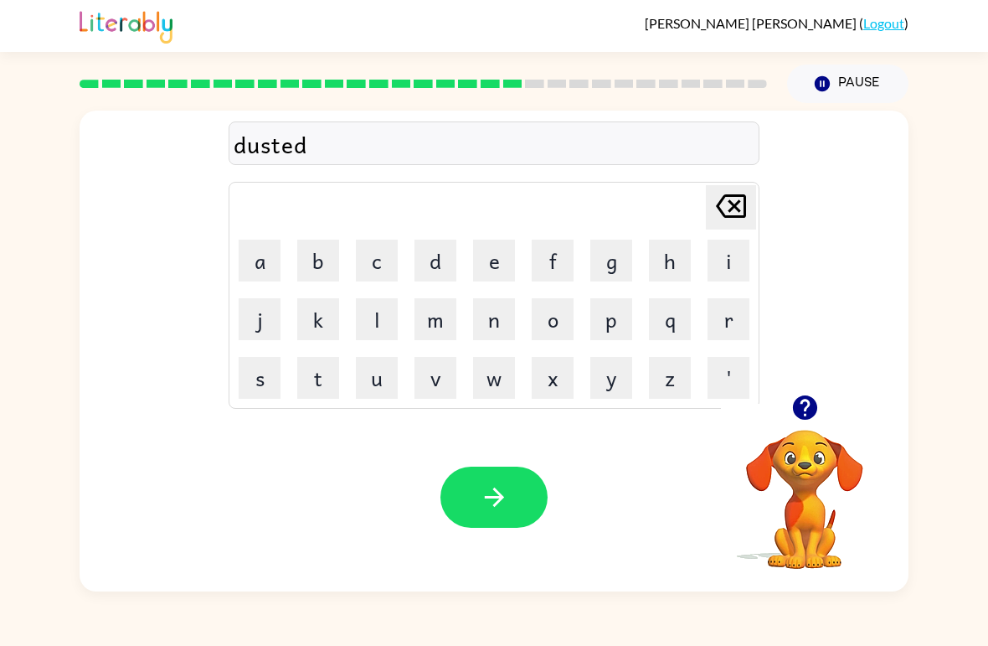
click at [494, 463] on div "Your browser must support playing .mp4 files to use Literably. Please try using…" at bounding box center [494, 497] width 829 height 188
click at [513, 493] on button "button" at bounding box center [494, 497] width 107 height 61
click at [258, 377] on button "s" at bounding box center [260, 378] width 42 height 42
click at [504, 259] on button "e" at bounding box center [494, 261] width 42 height 42
click at [514, 321] on button "n" at bounding box center [494, 319] width 42 height 42
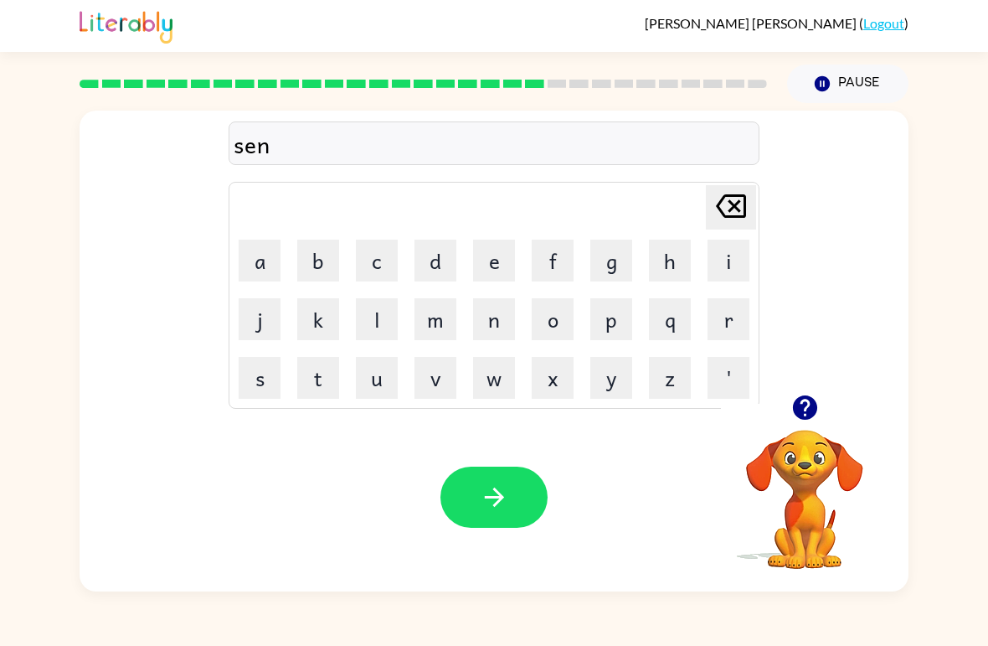
click at [338, 374] on button "t" at bounding box center [318, 378] width 42 height 42
click at [807, 405] on icon "button" at bounding box center [805, 407] width 29 height 29
click at [789, 415] on button "button" at bounding box center [805, 407] width 43 height 43
click at [627, 317] on button "p" at bounding box center [612, 319] width 42 height 42
click at [728, 267] on button "i" at bounding box center [729, 261] width 42 height 42
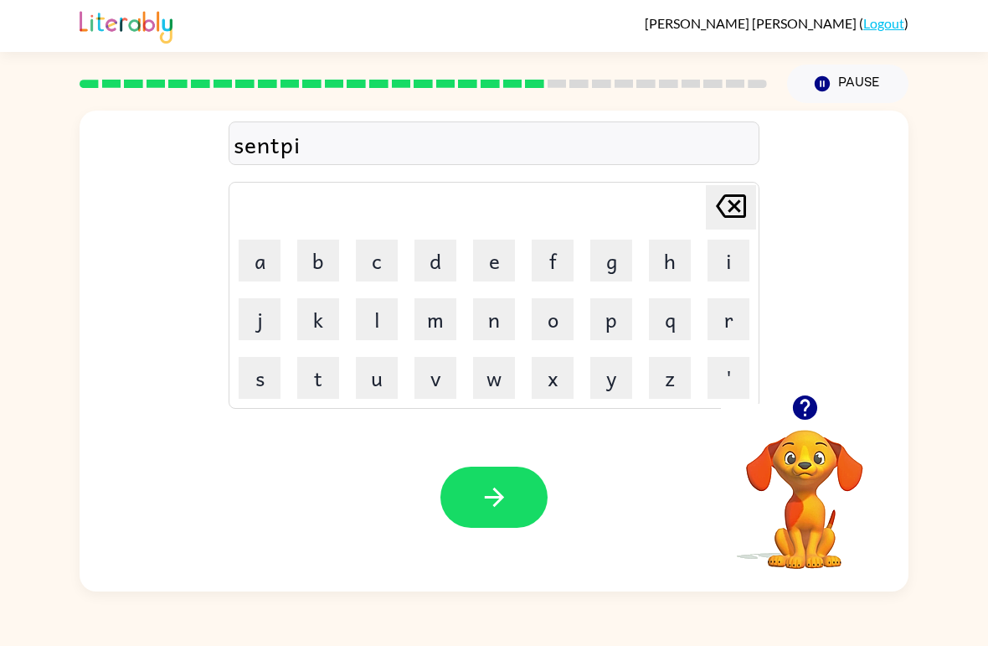
click at [510, 307] on button "n" at bounding box center [494, 319] width 42 height 42
click at [503, 264] on button "e" at bounding box center [494, 261] width 42 height 42
click at [513, 517] on button "button" at bounding box center [494, 497] width 107 height 61
click at [730, 336] on button "r" at bounding box center [729, 319] width 42 height 42
click at [266, 266] on button "a" at bounding box center [260, 261] width 42 height 42
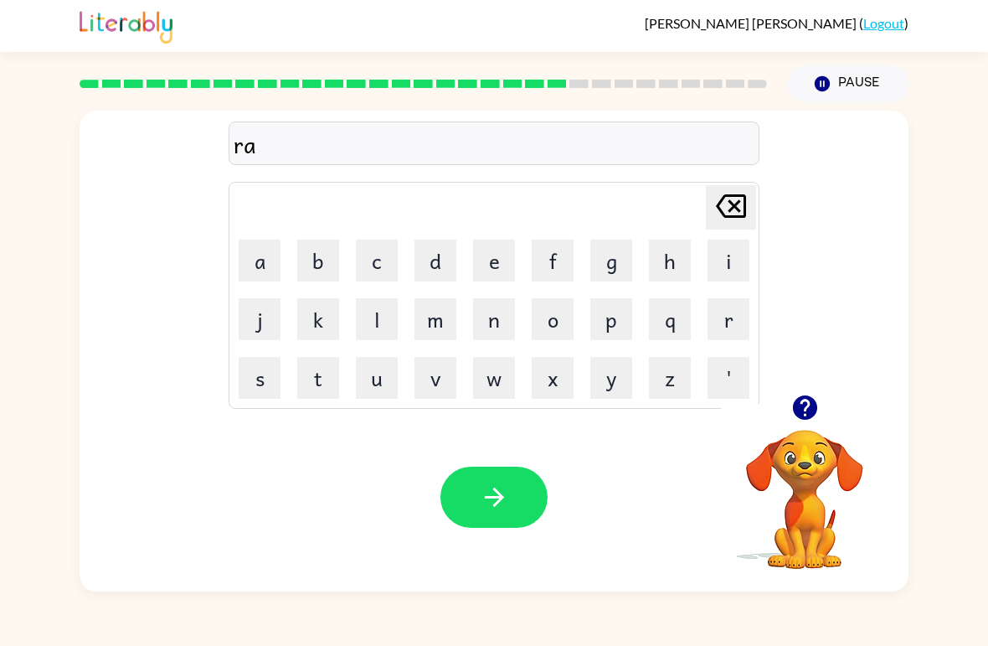
click at [709, 265] on button "i" at bounding box center [729, 261] width 42 height 42
click at [504, 311] on button "n" at bounding box center [494, 319] width 42 height 42
click at [373, 248] on button "c" at bounding box center [377, 261] width 42 height 42
click at [549, 320] on button "o" at bounding box center [553, 319] width 42 height 42
click at [255, 268] on button "a" at bounding box center [260, 261] width 42 height 42
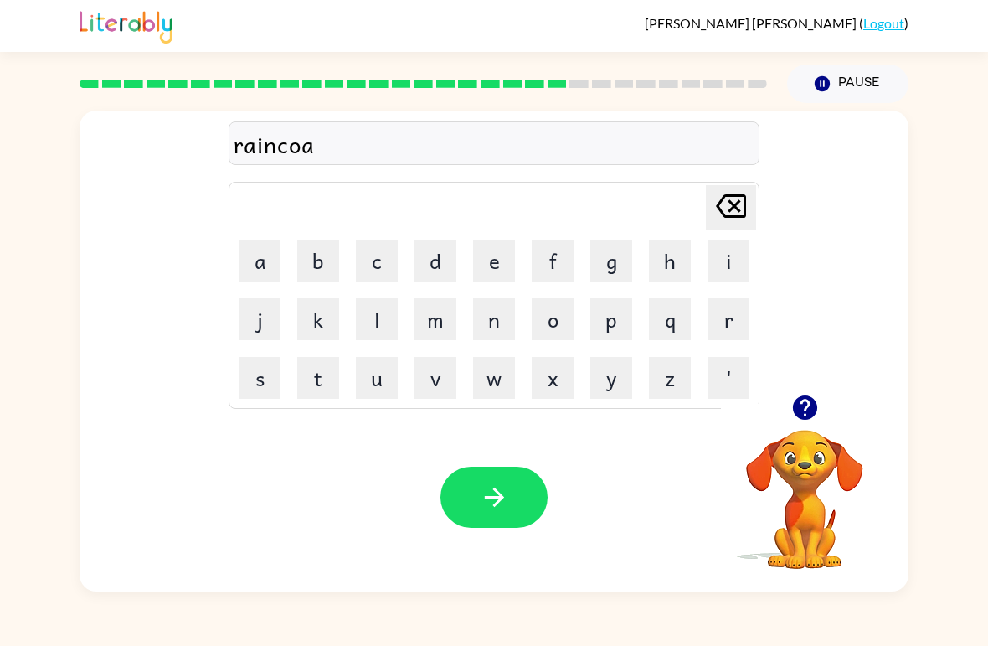
click at [327, 380] on button "t" at bounding box center [318, 378] width 42 height 42
click at [505, 486] on icon "button" at bounding box center [494, 496] width 29 height 29
click at [269, 259] on button "a" at bounding box center [260, 261] width 42 height 42
click at [260, 257] on button "a" at bounding box center [260, 261] width 42 height 42
click at [720, 202] on icon "[PERSON_NAME] last character input" at bounding box center [731, 206] width 40 height 40
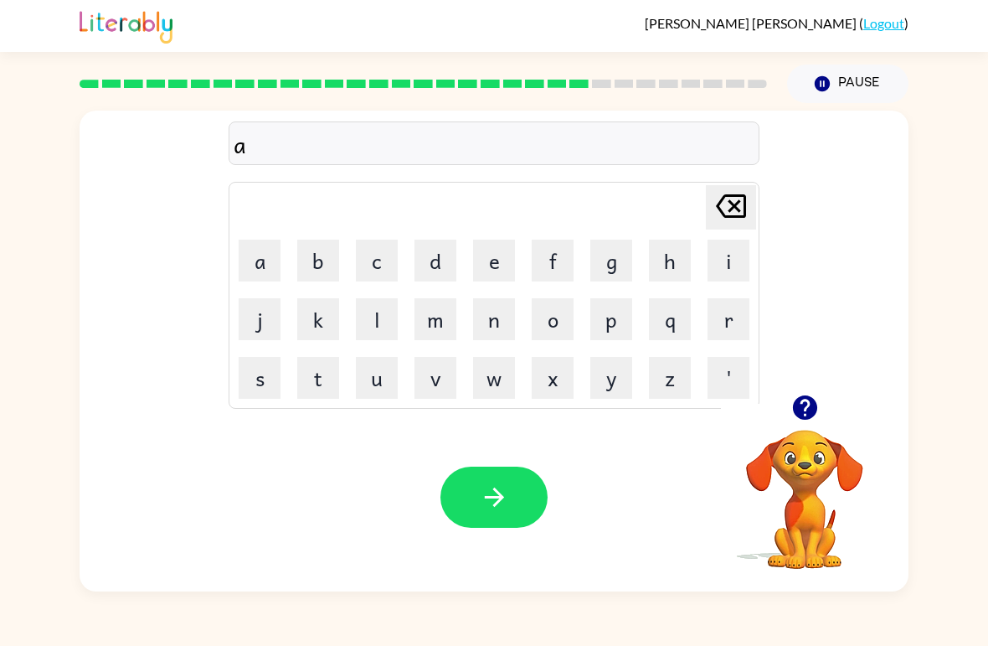
click at [719, 201] on icon "[PERSON_NAME] last character input" at bounding box center [731, 206] width 40 height 40
click at [438, 317] on button "m" at bounding box center [436, 319] width 42 height 42
click at [276, 267] on button "a" at bounding box center [260, 261] width 42 height 42
click at [716, 323] on button "r" at bounding box center [729, 319] width 42 height 42
click at [325, 312] on button "k" at bounding box center [318, 319] width 42 height 42
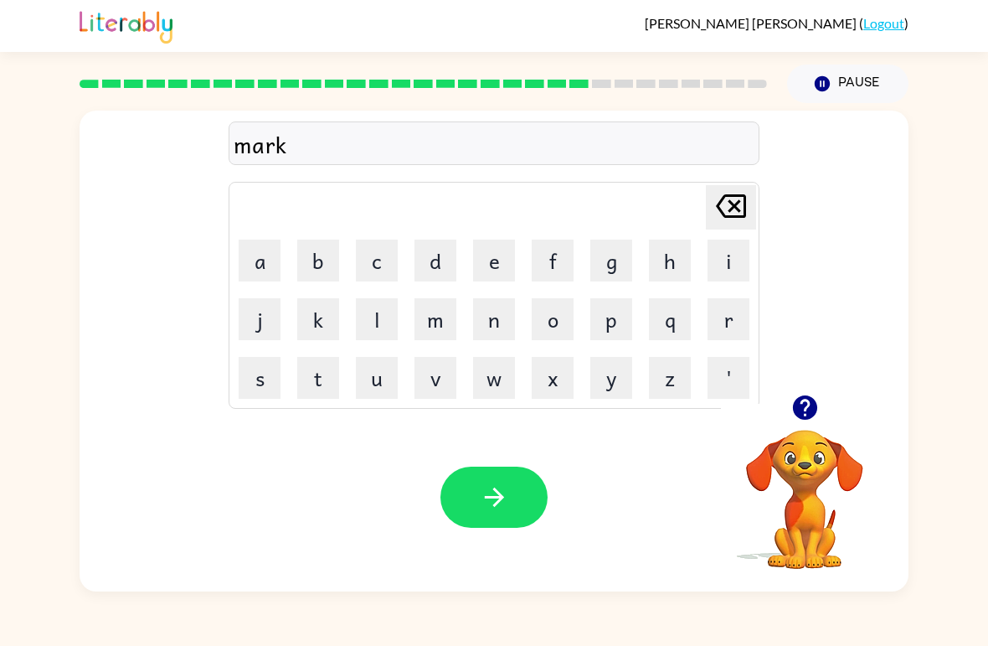
click at [499, 249] on button "e" at bounding box center [494, 261] width 42 height 42
click at [725, 321] on button "r" at bounding box center [729, 319] width 42 height 42
click at [471, 477] on button "button" at bounding box center [494, 497] width 107 height 61
click at [799, 411] on icon "button" at bounding box center [804, 407] width 24 height 24
click at [268, 250] on button "a" at bounding box center [260, 261] width 42 height 42
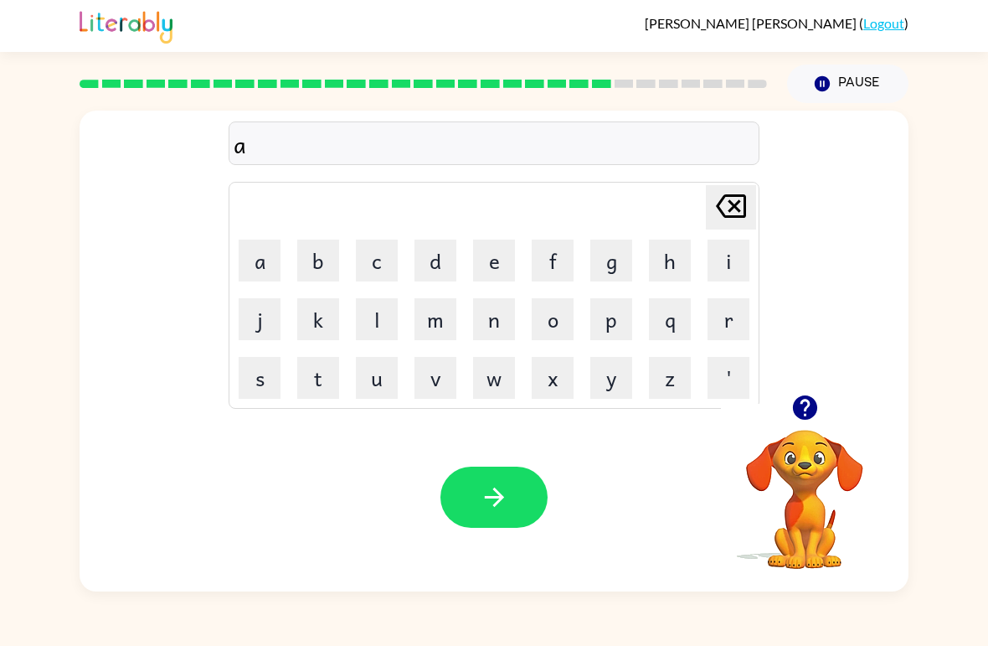
click at [608, 269] on button "g" at bounding box center [612, 261] width 42 height 42
click at [261, 264] on button "a" at bounding box center [260, 261] width 42 height 42
click at [713, 257] on button "i" at bounding box center [729, 261] width 42 height 42
click at [508, 324] on button "n" at bounding box center [494, 319] width 42 height 42
click at [734, 265] on button "i" at bounding box center [729, 261] width 42 height 42
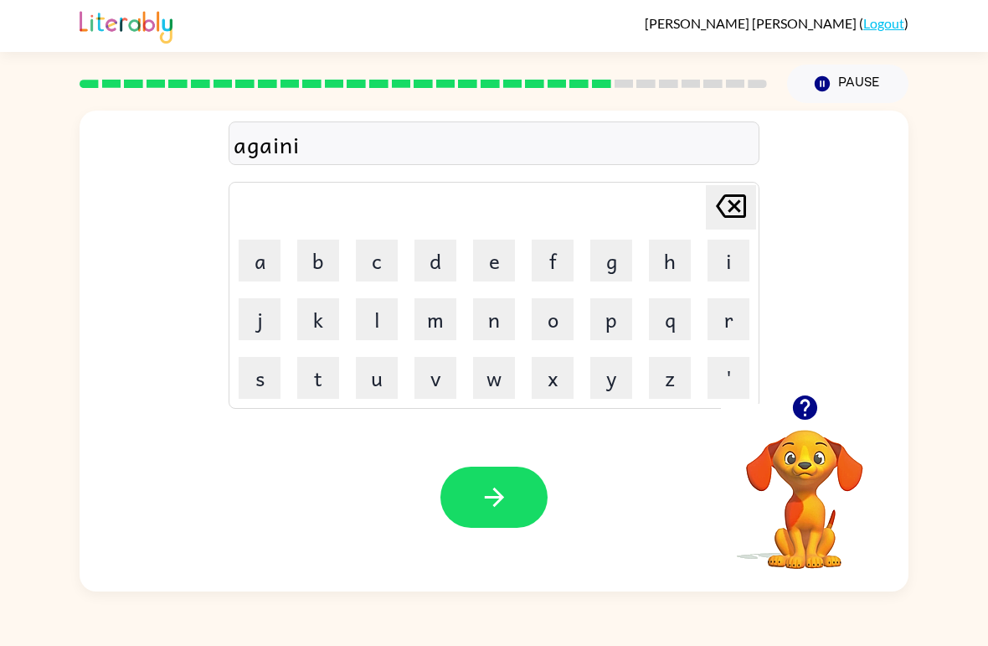
click at [501, 333] on button "n" at bounding box center [494, 319] width 42 height 42
click at [734, 210] on icon "[PERSON_NAME] last character input" at bounding box center [731, 206] width 40 height 40
click at [739, 201] on icon at bounding box center [731, 205] width 30 height 23
click at [498, 323] on button "n" at bounding box center [494, 319] width 42 height 42
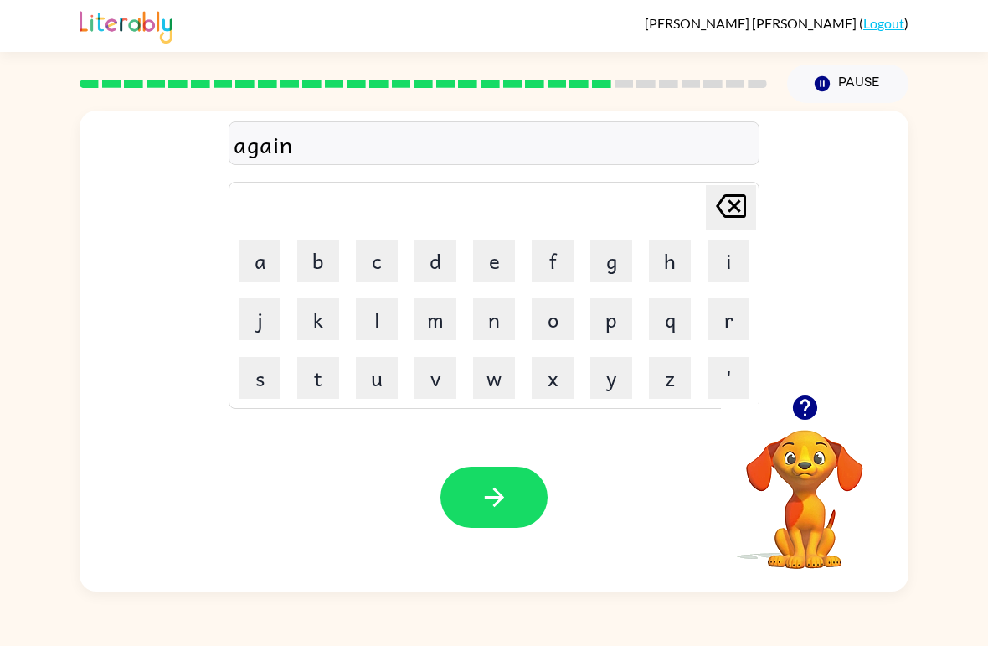
click at [514, 490] on button "button" at bounding box center [494, 497] width 107 height 61
click at [615, 257] on button "g" at bounding box center [612, 261] width 42 height 42
click at [556, 316] on button "o" at bounding box center [553, 319] width 42 height 42
click at [321, 261] on button "b" at bounding box center [318, 261] width 42 height 42
click at [379, 324] on button "l" at bounding box center [377, 319] width 42 height 42
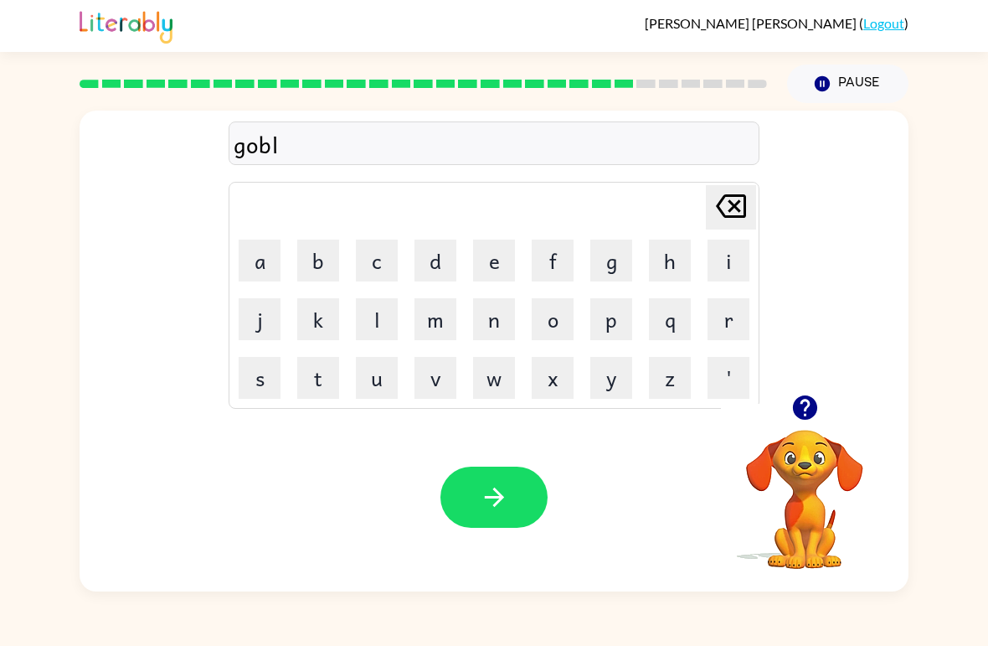
click at [728, 269] on button "i" at bounding box center [729, 261] width 42 height 42
click at [495, 333] on button "n" at bounding box center [494, 319] width 42 height 42
click at [607, 266] on button "g" at bounding box center [612, 261] width 42 height 42
click at [509, 482] on button "button" at bounding box center [494, 497] width 107 height 61
click at [551, 328] on button "o" at bounding box center [553, 319] width 42 height 42
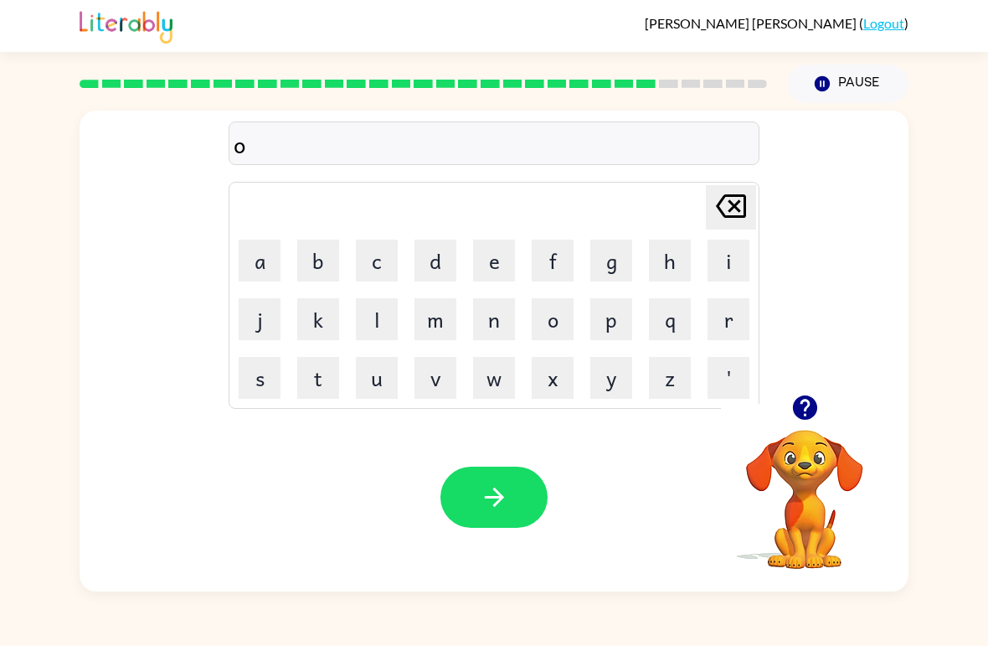
click at [729, 210] on icon "[PERSON_NAME] last character input" at bounding box center [731, 206] width 40 height 40
click at [615, 265] on button "g" at bounding box center [612, 261] width 42 height 42
click at [555, 322] on button "o" at bounding box center [553, 319] width 42 height 42
click at [322, 272] on button "b" at bounding box center [318, 261] width 42 height 42
click at [500, 266] on button "e" at bounding box center [494, 261] width 42 height 42
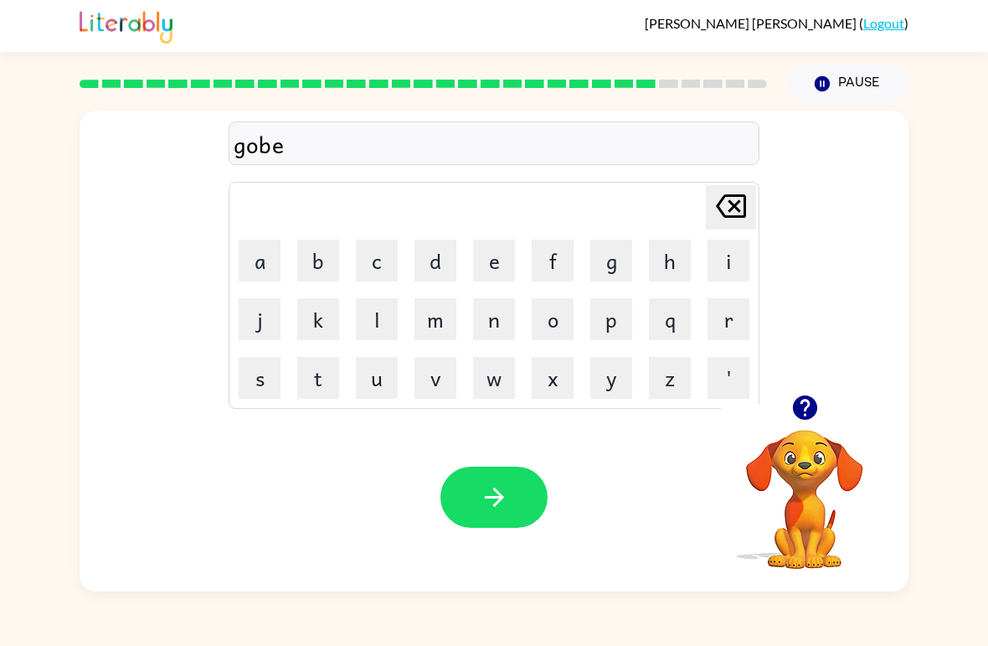
click at [711, 309] on button "r" at bounding box center [729, 319] width 42 height 42
click at [498, 312] on button "n" at bounding box center [494, 319] width 42 height 42
click at [801, 418] on icon "button" at bounding box center [804, 407] width 24 height 24
click at [736, 204] on icon at bounding box center [731, 205] width 30 height 23
click at [738, 204] on icon at bounding box center [731, 205] width 30 height 23
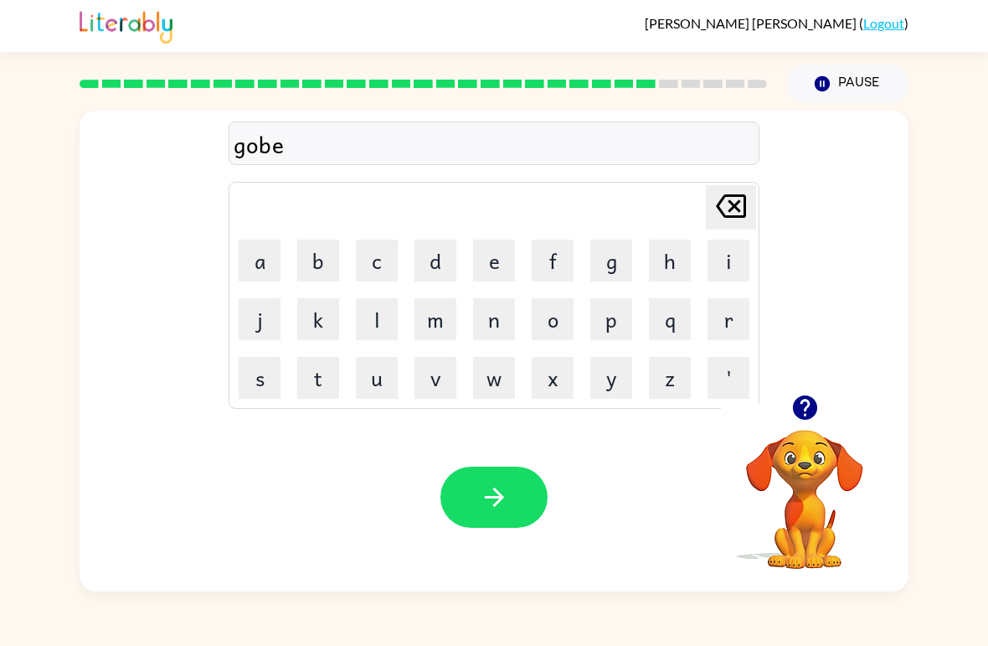
click at [734, 321] on button "r" at bounding box center [729, 319] width 42 height 42
click at [440, 329] on button "m" at bounding box center [436, 319] width 42 height 42
click at [488, 266] on button "e" at bounding box center [494, 261] width 42 height 42
click at [320, 373] on button "t" at bounding box center [318, 378] width 42 height 42
click at [529, 472] on button "button" at bounding box center [494, 497] width 107 height 61
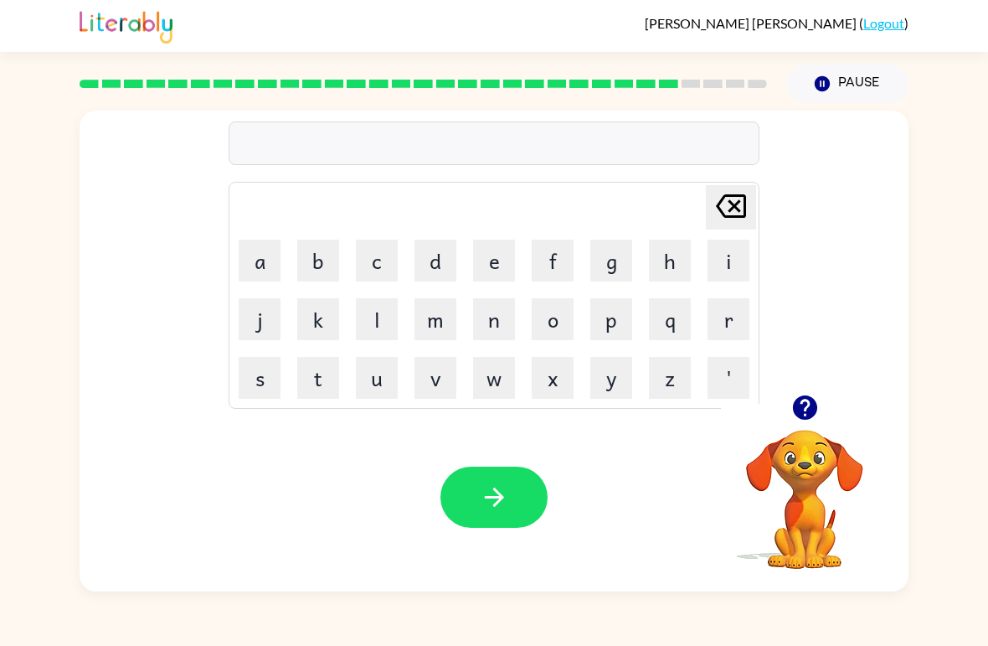
click at [273, 376] on button "s" at bounding box center [260, 378] width 42 height 42
click at [312, 369] on button "t" at bounding box center [318, 378] width 42 height 42
click at [721, 307] on button "r" at bounding box center [729, 319] width 42 height 42
click at [266, 260] on button "a" at bounding box center [260, 261] width 42 height 42
click at [513, 326] on button "n" at bounding box center [494, 319] width 42 height 42
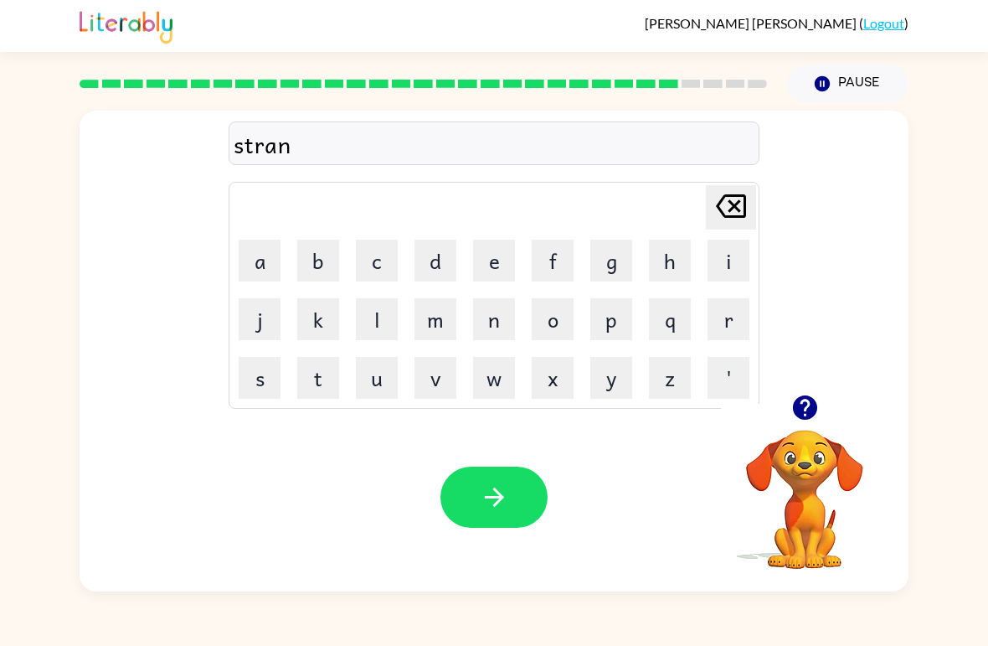
click at [615, 265] on button "g" at bounding box center [612, 261] width 42 height 42
click at [474, 528] on button "button" at bounding box center [494, 497] width 107 height 61
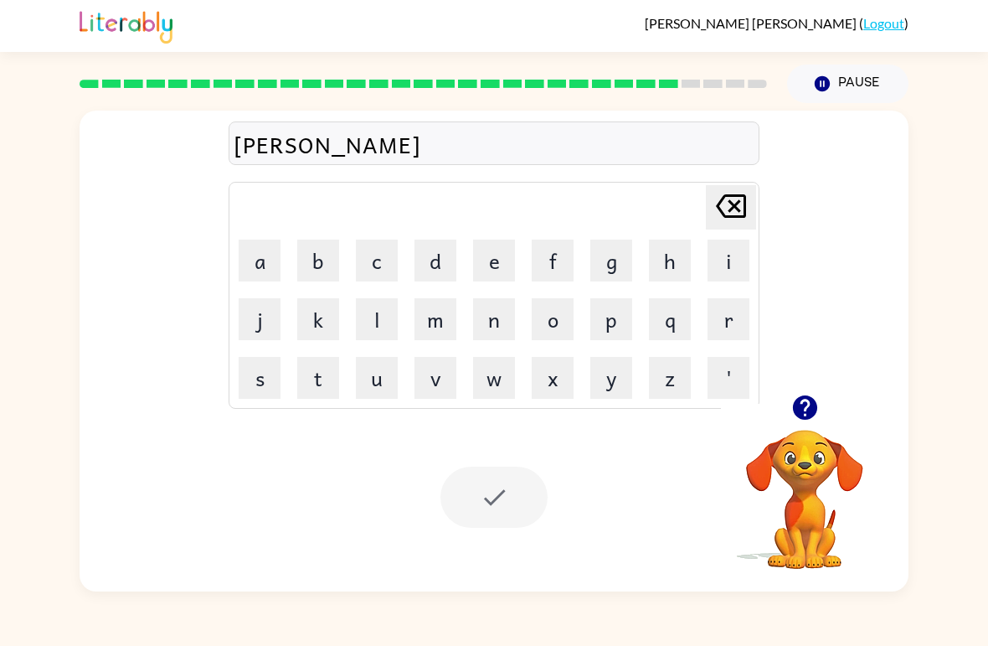
click at [501, 495] on div at bounding box center [494, 497] width 107 height 61
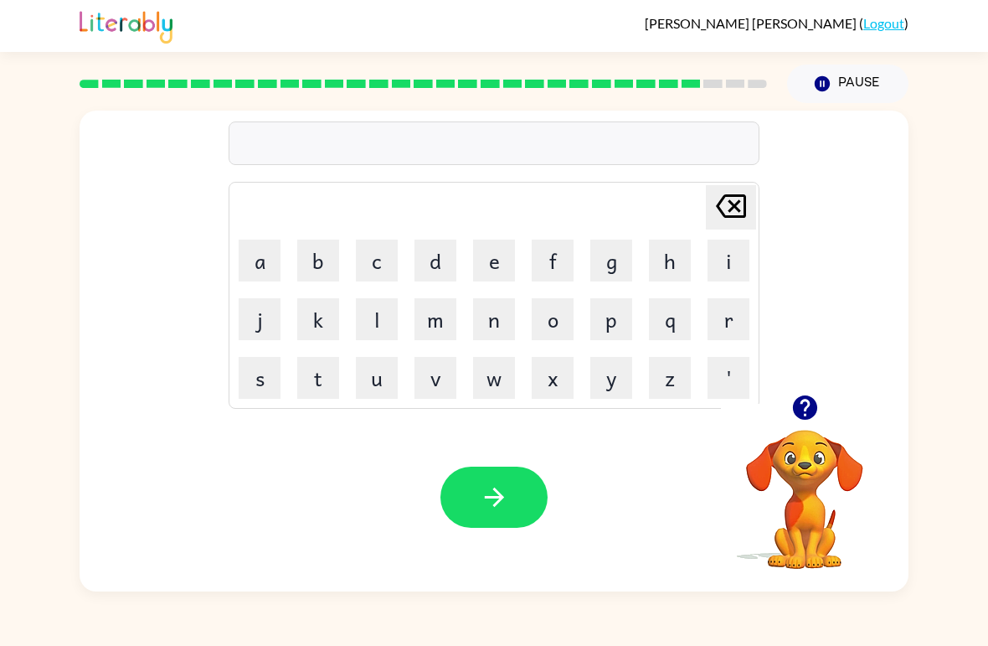
click at [256, 389] on button "s" at bounding box center [260, 378] width 42 height 42
click at [672, 262] on button "h" at bounding box center [670, 261] width 42 height 42
click at [262, 262] on button "a" at bounding box center [260, 261] width 42 height 42
click at [607, 315] on button "p" at bounding box center [612, 319] width 42 height 42
click at [486, 272] on button "e" at bounding box center [494, 261] width 42 height 42
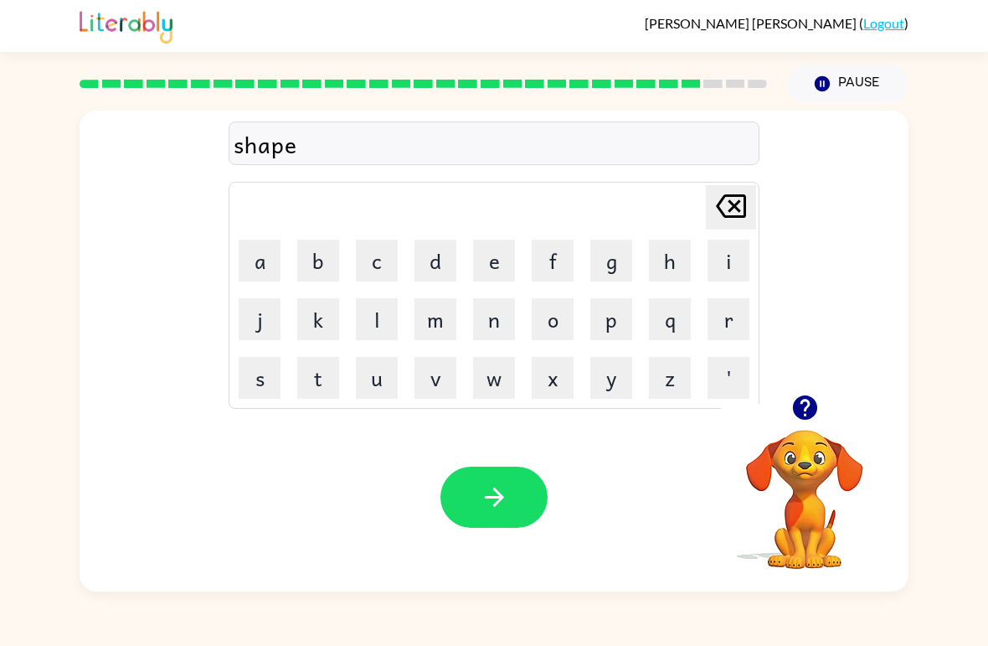
click at [519, 495] on button "button" at bounding box center [494, 497] width 107 height 61
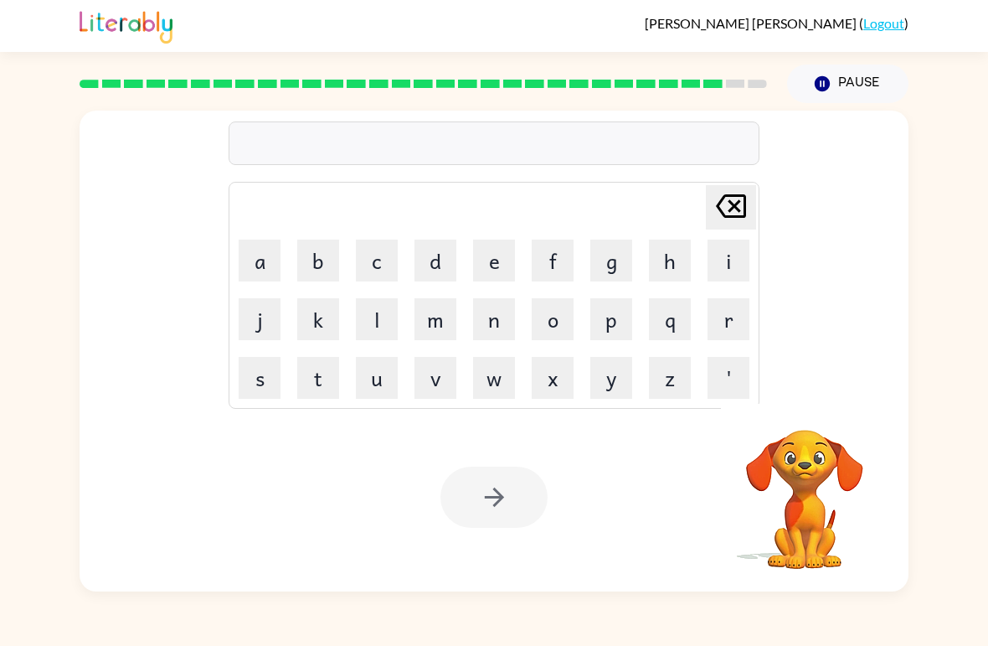
click at [501, 265] on button "e" at bounding box center [494, 261] width 42 height 42
click at [559, 390] on button "x" at bounding box center [553, 378] width 42 height 42
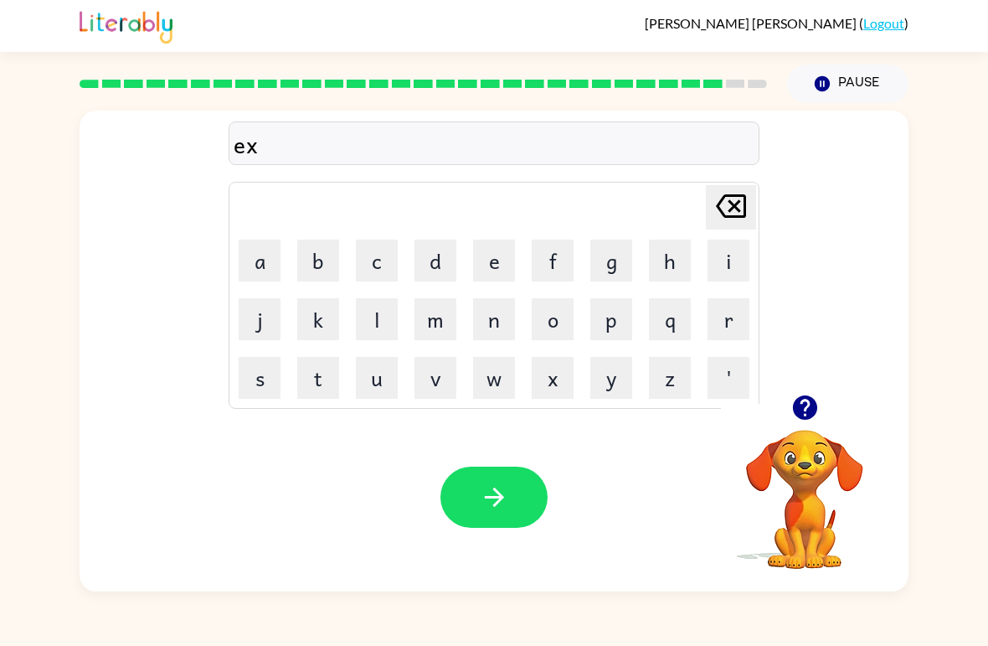
click at [491, 266] on button "e" at bounding box center [494, 261] width 42 height 42
click at [384, 320] on button "l" at bounding box center [377, 319] width 42 height 42
click at [490, 268] on button "e" at bounding box center [494, 261] width 42 height 42
click at [500, 326] on button "n" at bounding box center [494, 319] width 42 height 42
click at [307, 379] on button "t" at bounding box center [318, 378] width 42 height 42
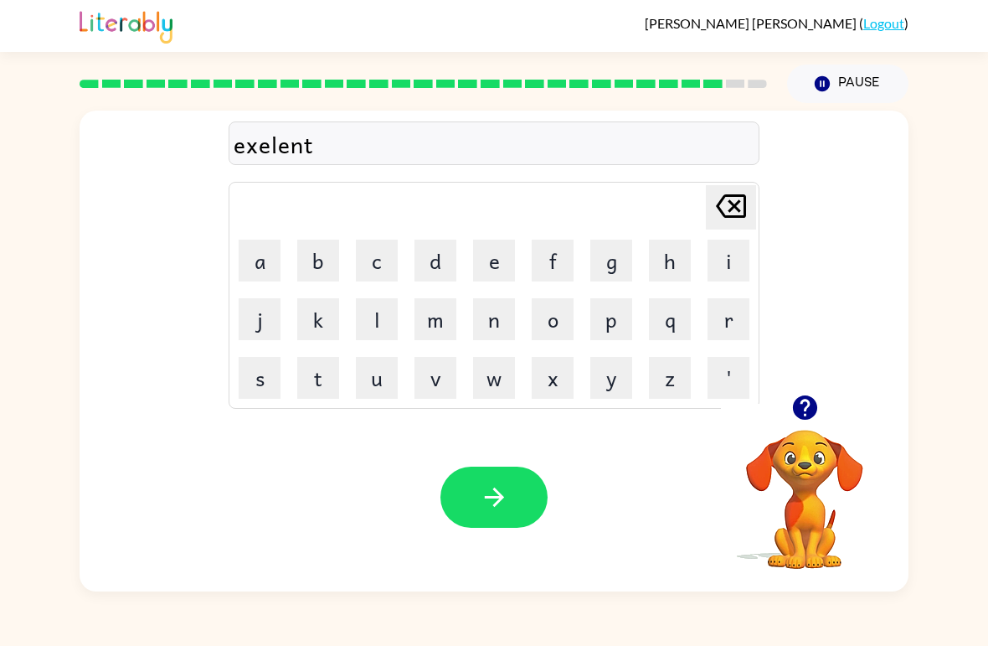
click at [517, 493] on button "button" at bounding box center [494, 497] width 107 height 61
click at [611, 271] on button "g" at bounding box center [612, 261] width 42 height 42
click at [570, 309] on button "o" at bounding box center [553, 319] width 42 height 42
click at [313, 266] on button "b" at bounding box center [318, 261] width 42 height 42
click at [721, 336] on button "r" at bounding box center [729, 319] width 42 height 42
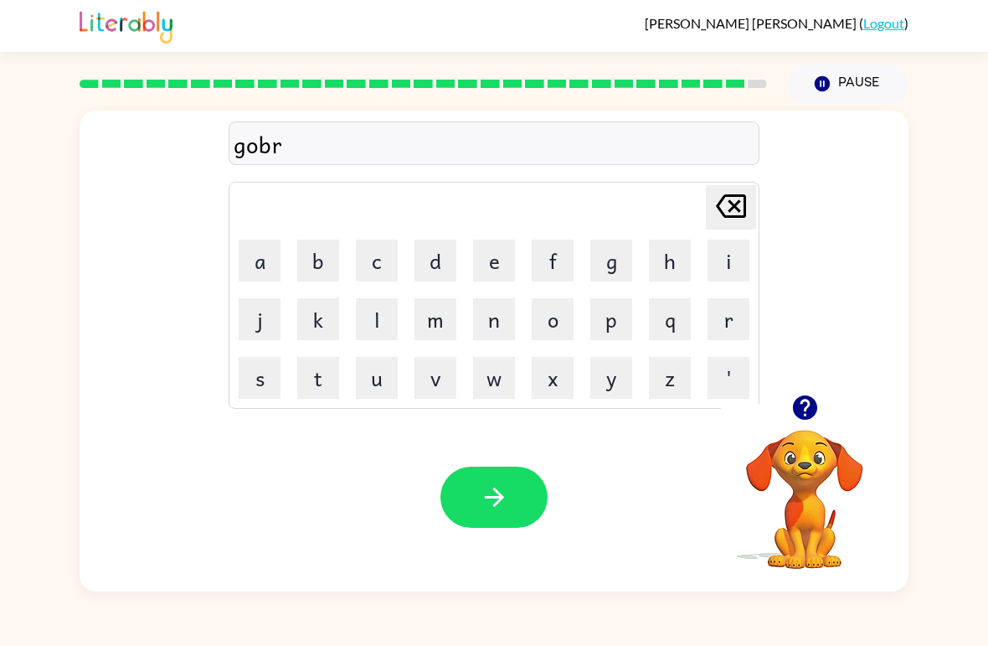
click at [718, 278] on button "i" at bounding box center [729, 261] width 42 height 42
click at [615, 261] on button "g" at bounding box center [612, 261] width 42 height 42
click at [502, 265] on button "e" at bounding box center [494, 261] width 42 height 42
click at [736, 313] on button "r" at bounding box center [729, 319] width 42 height 42
click at [485, 486] on icon "button" at bounding box center [494, 496] width 29 height 29
